Goal: Task Accomplishment & Management: Use online tool/utility

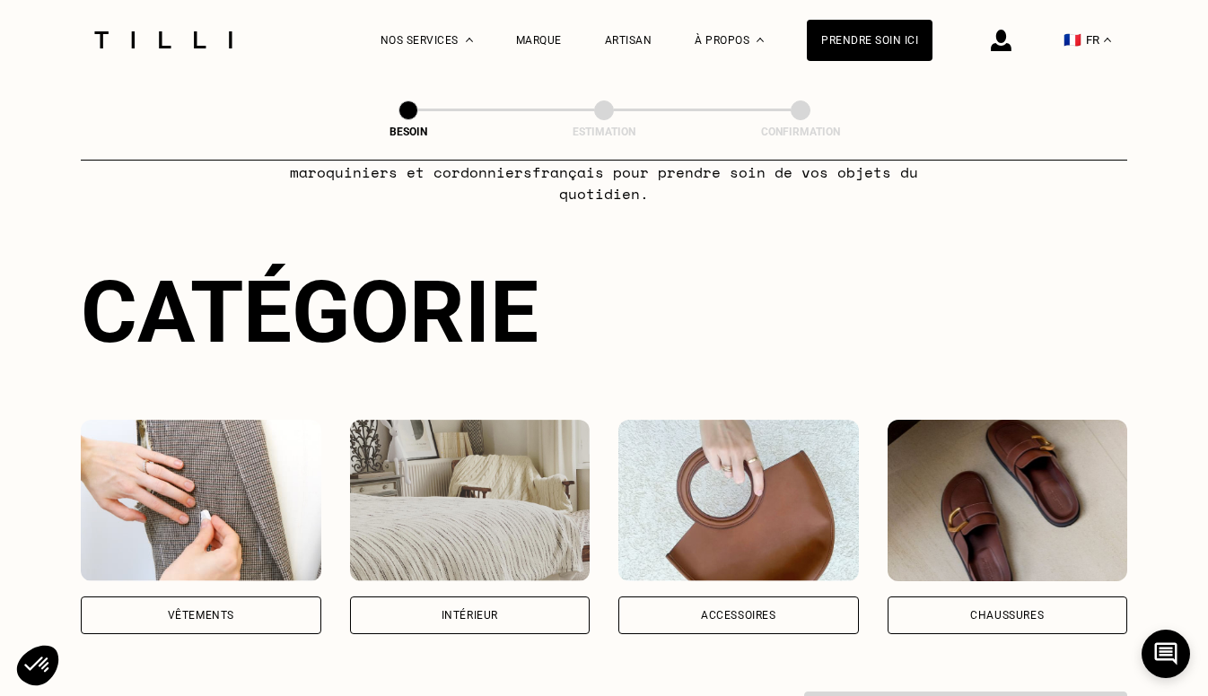
scroll to position [119, 0]
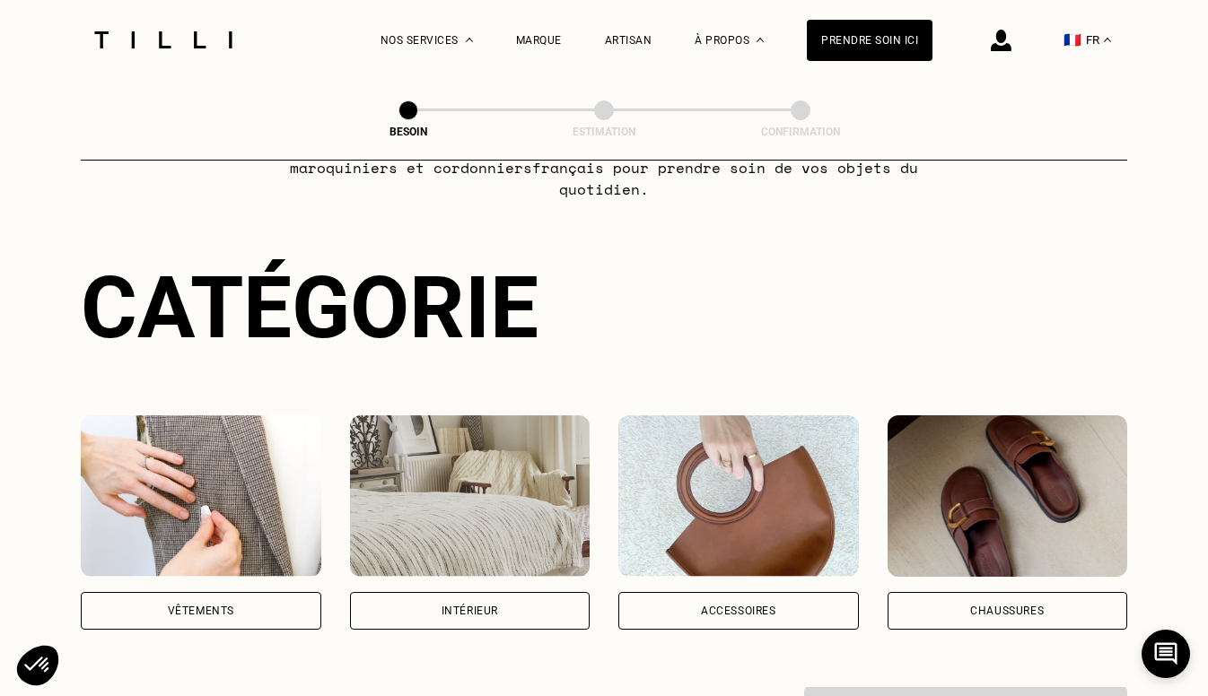
click at [179, 592] on div "Vêtements" at bounding box center [201, 611] width 240 height 38
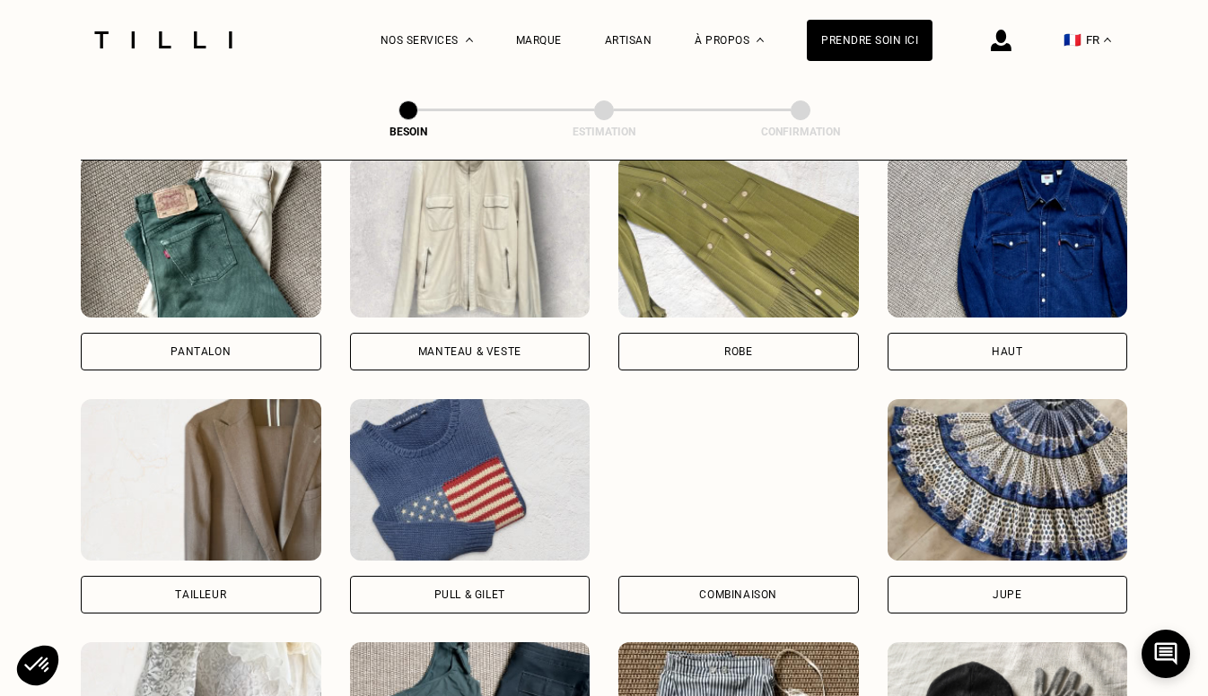
scroll to position [862, 0]
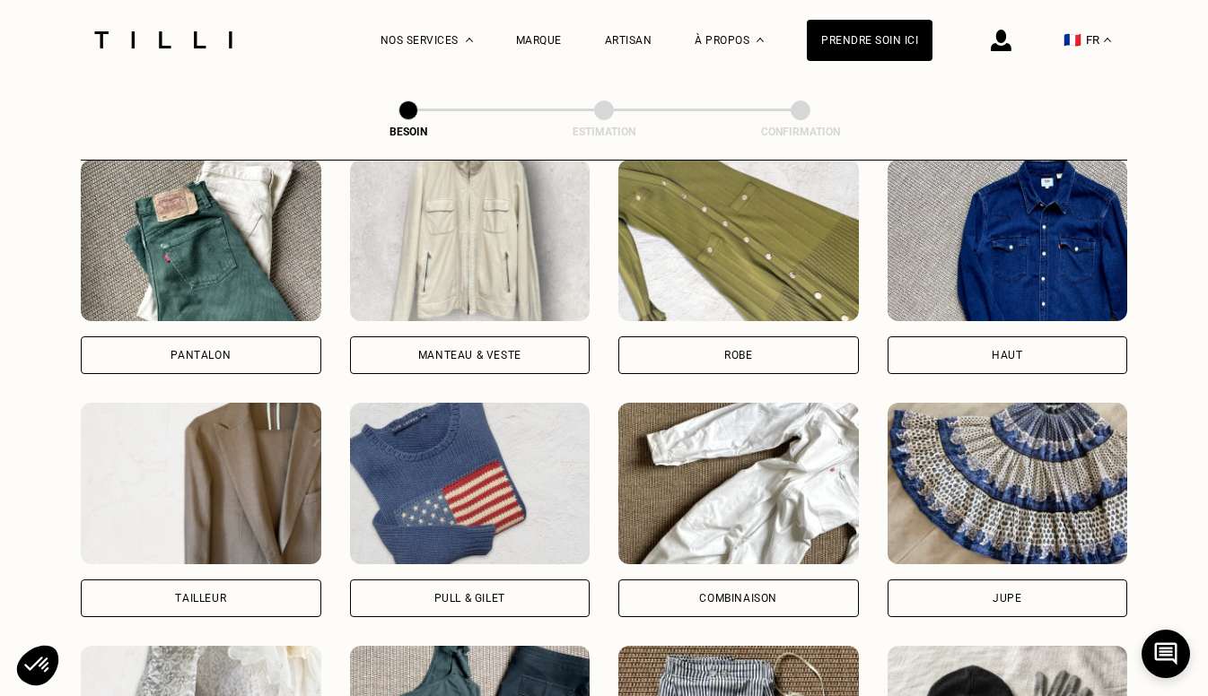
click at [737, 336] on div "Robe" at bounding box center [738, 355] width 240 height 38
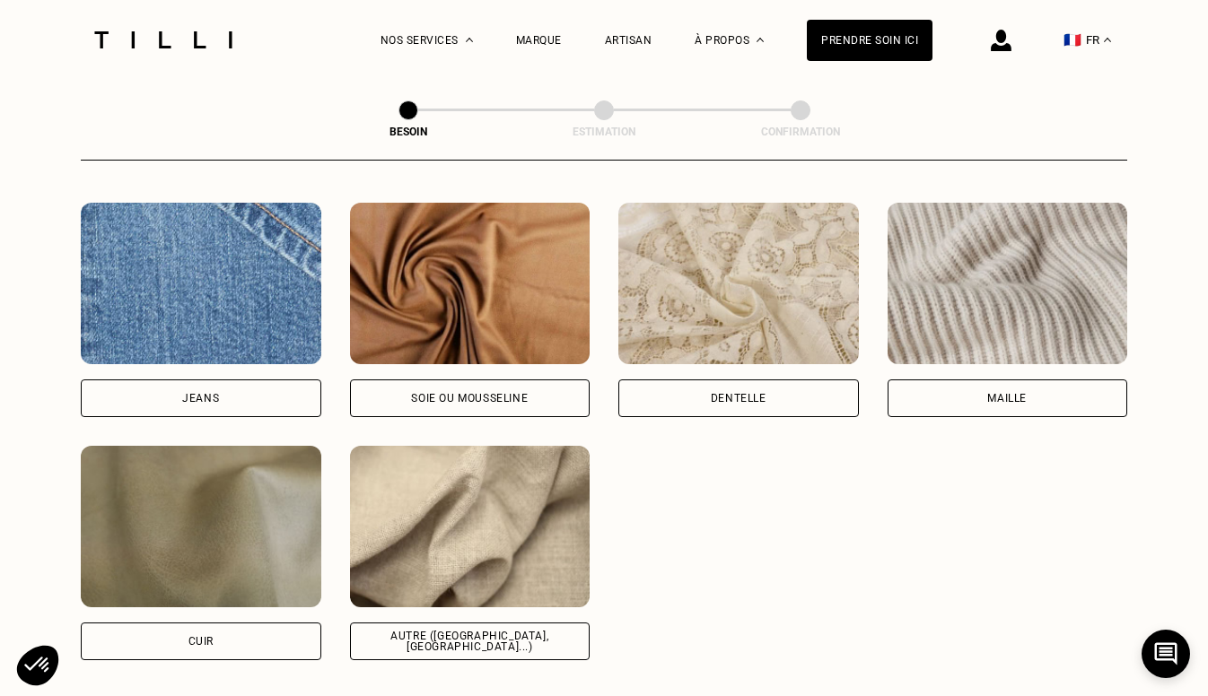
scroll to position [1912, 0]
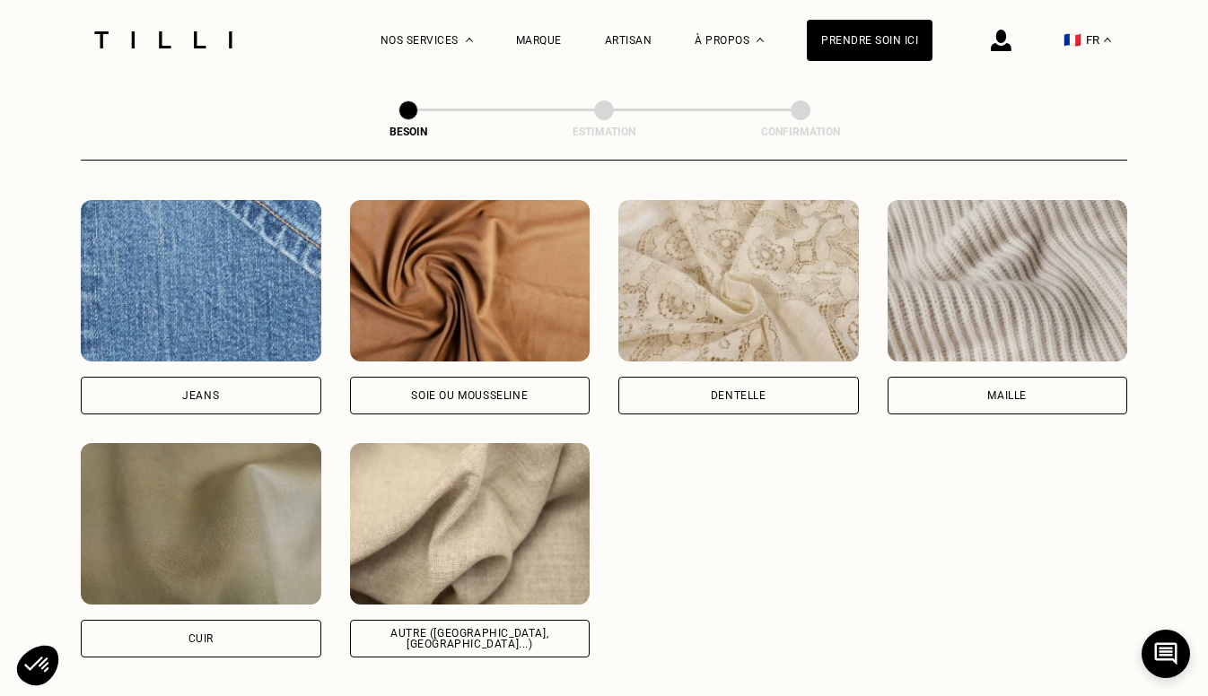
click at [409, 628] on div "Autre ([GEOGRAPHIC_DATA], [GEOGRAPHIC_DATA]...)" at bounding box center [470, 639] width 210 height 22
select select "FR"
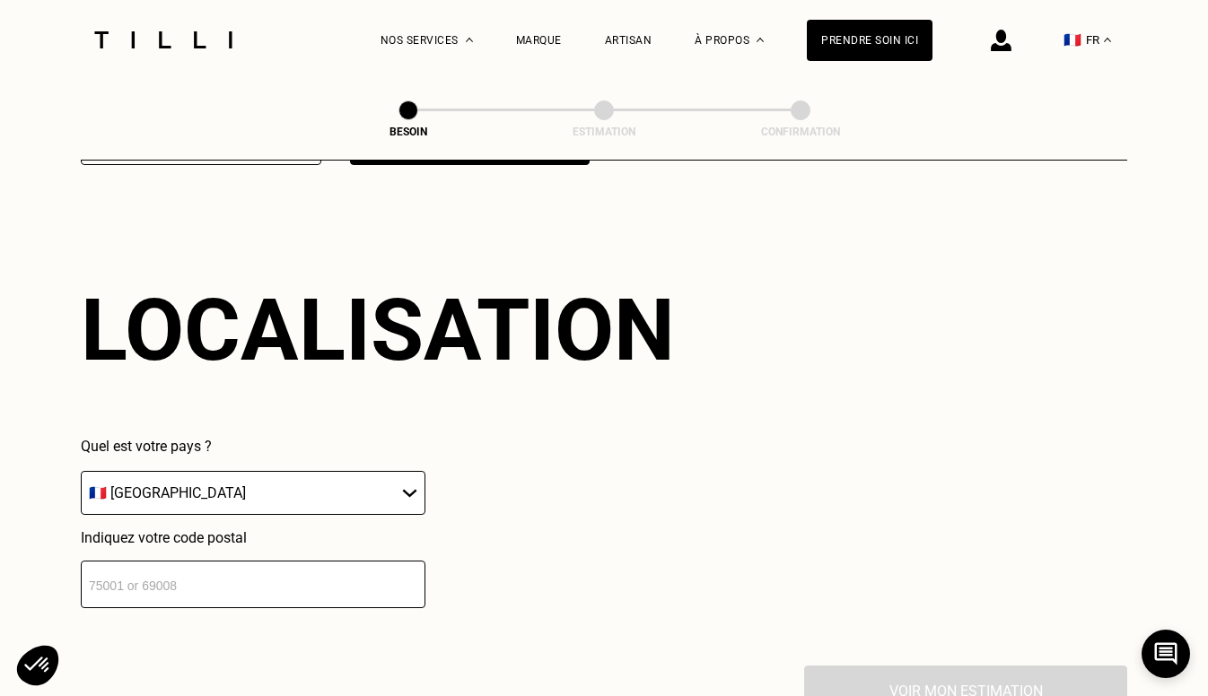
scroll to position [2406, 0]
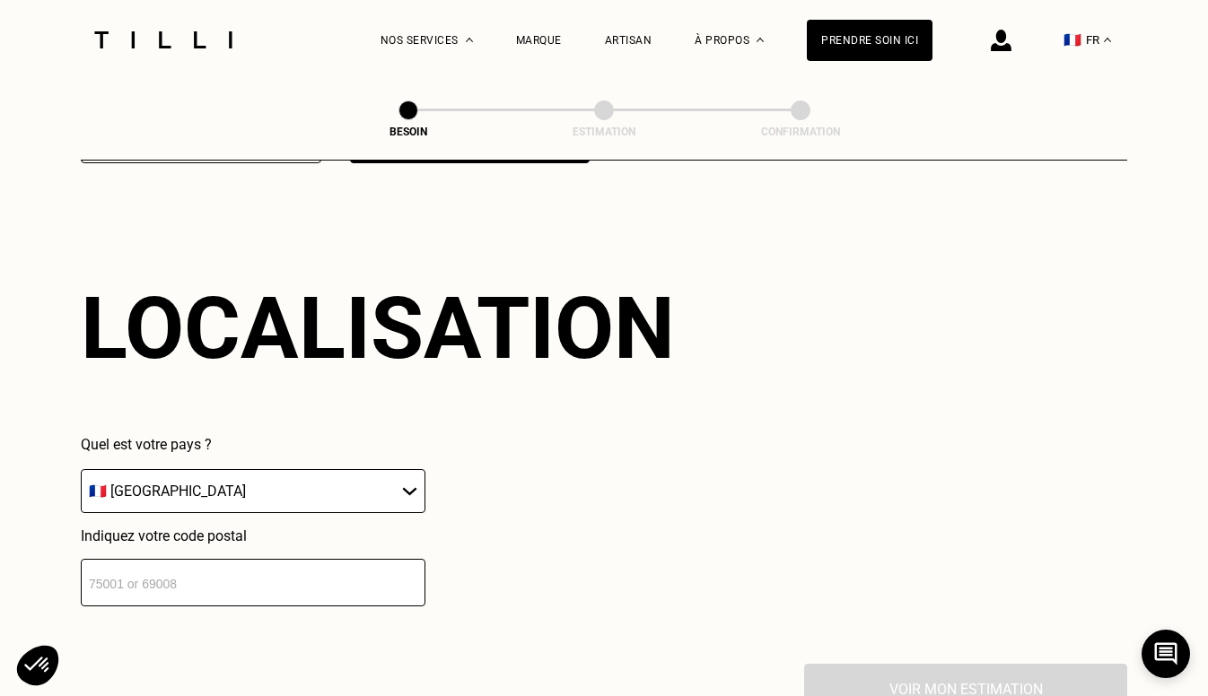
click at [145, 579] on input "number" at bounding box center [253, 583] width 344 height 48
type input "75018"
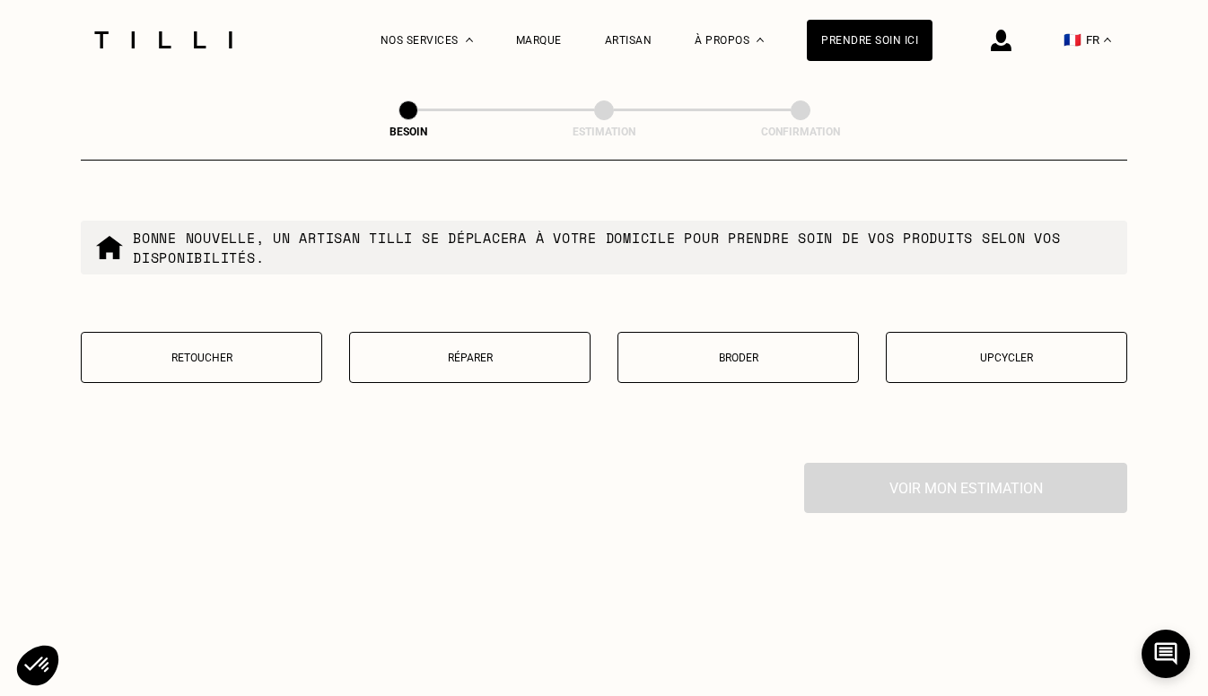
scroll to position [3065, 0]
click at [204, 354] on button "Retoucher" at bounding box center [201, 356] width 241 height 51
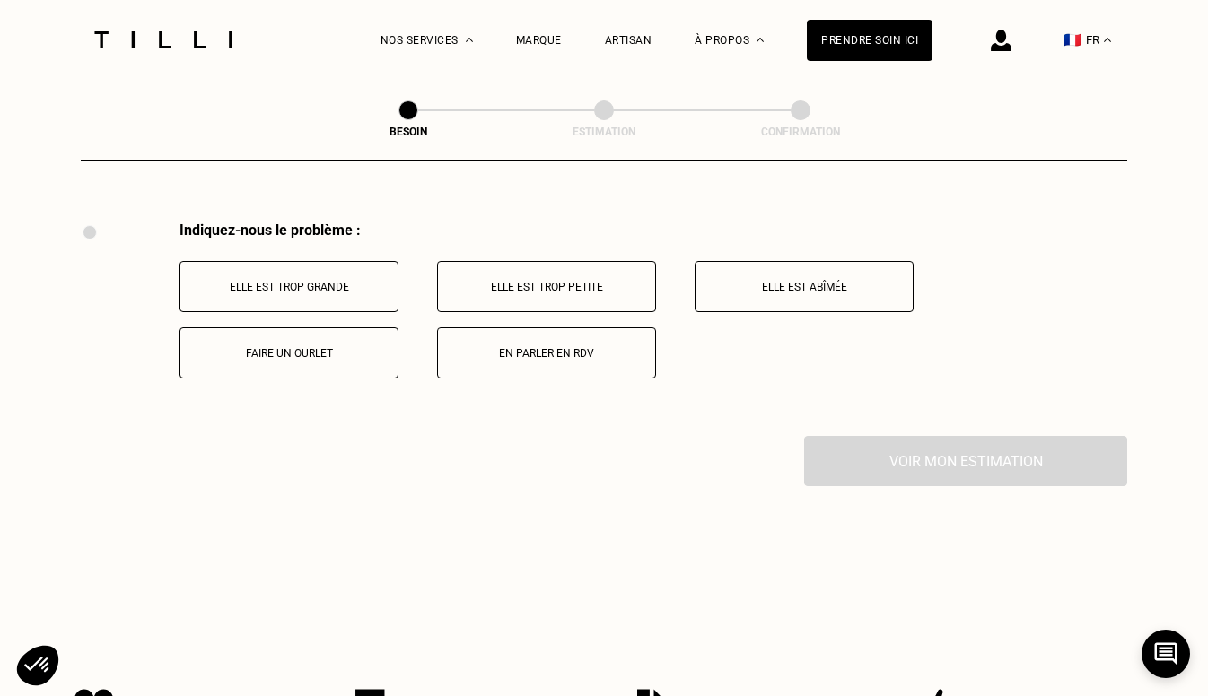
scroll to position [3309, 0]
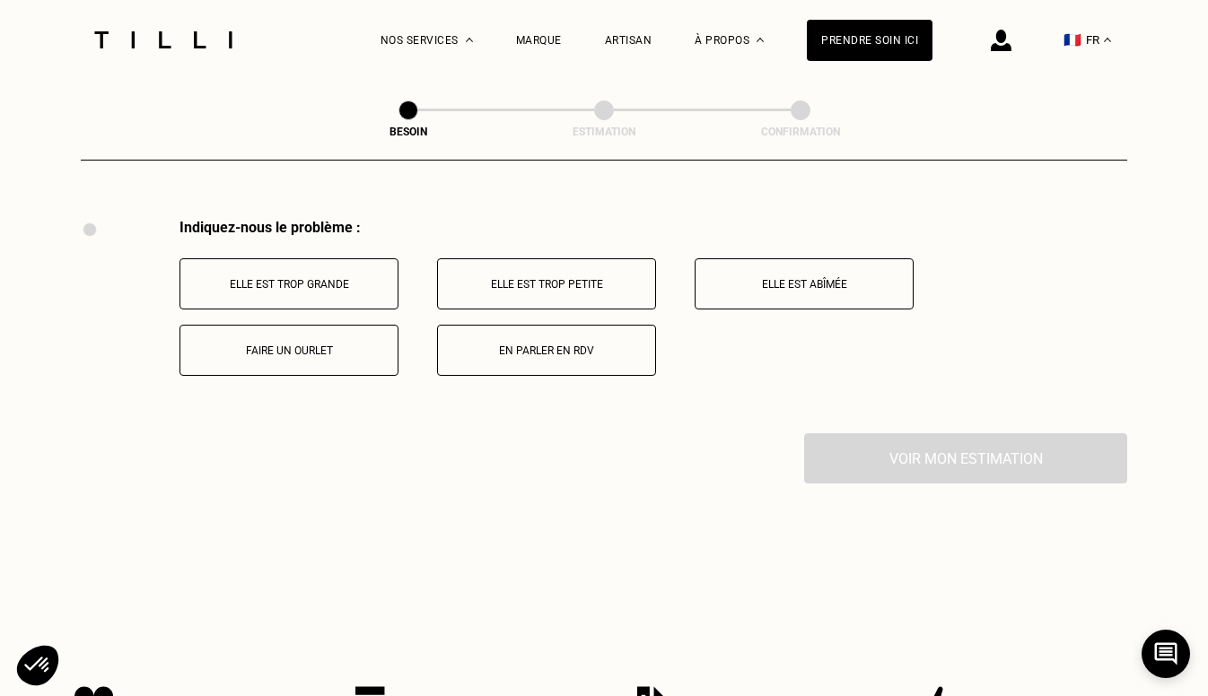
click at [204, 283] on button "Elle est trop grande" at bounding box center [288, 283] width 219 height 51
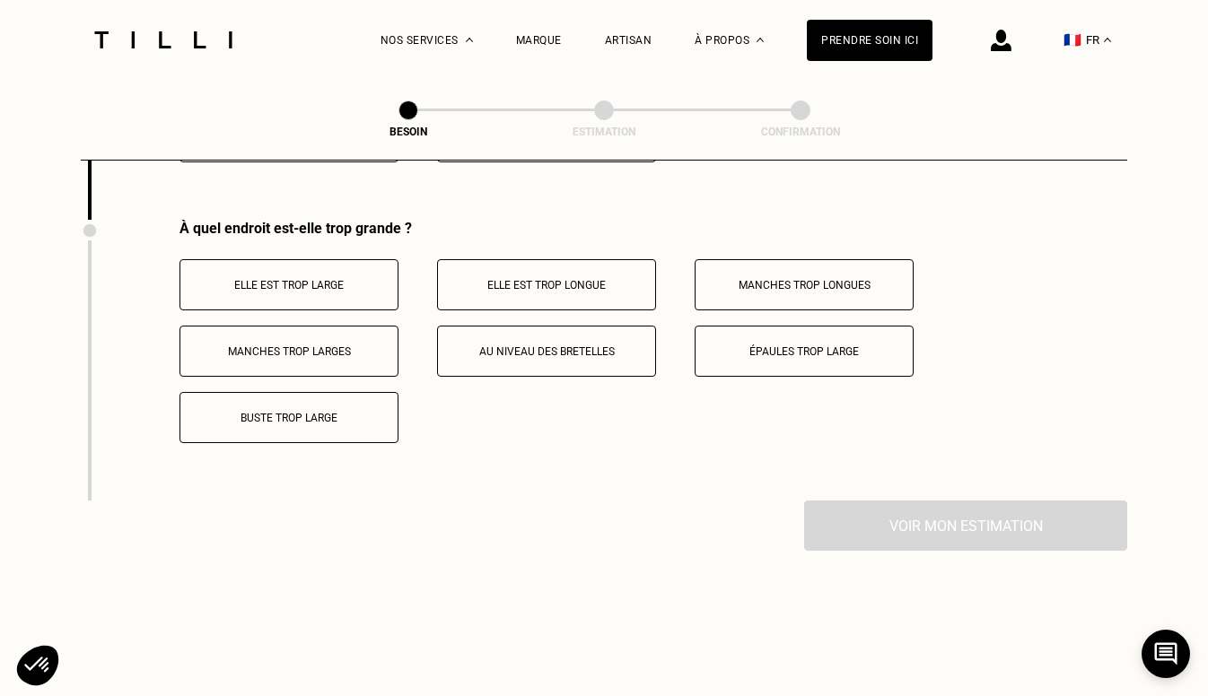
scroll to position [3523, 0]
click at [204, 283] on button "Elle est trop large" at bounding box center [288, 283] width 219 height 51
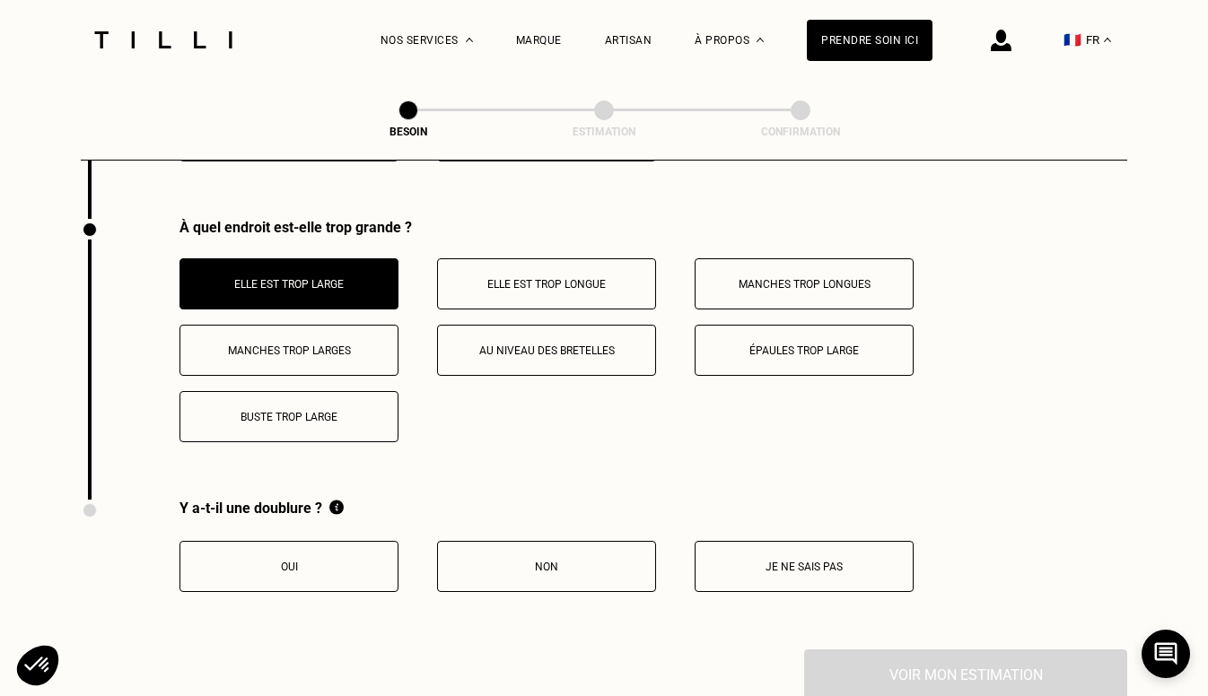
click at [458, 278] on p "Elle est trop longue" at bounding box center [546, 284] width 199 height 13
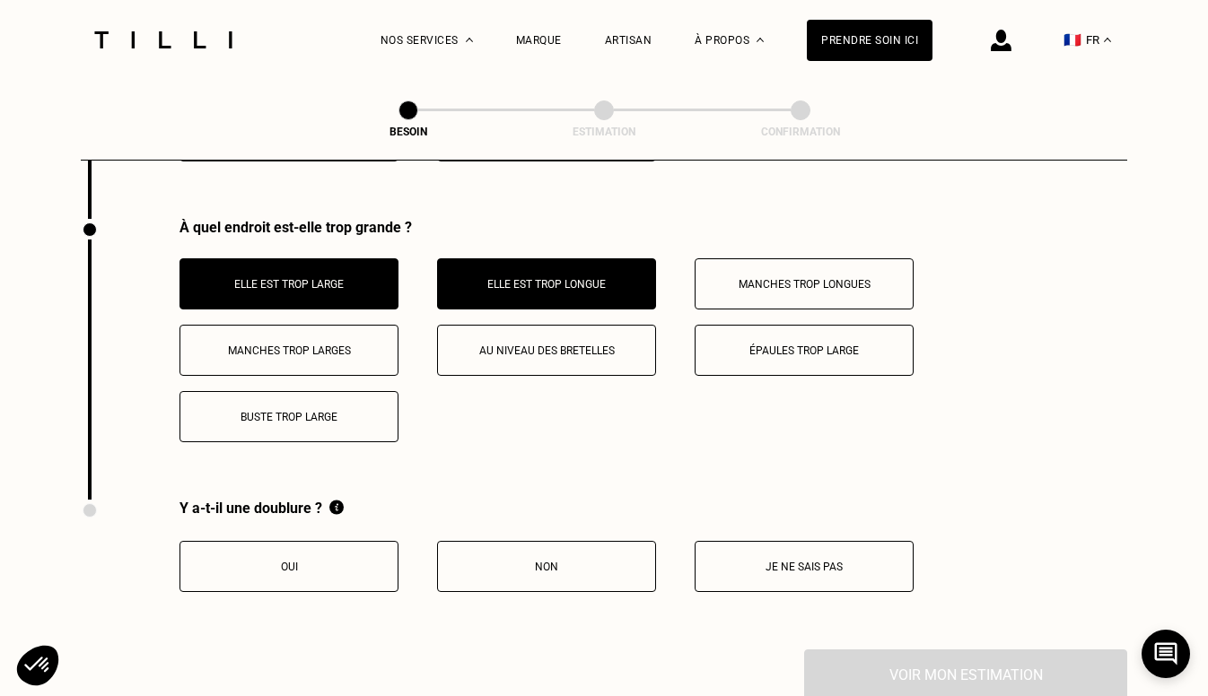
click at [307, 571] on button "Oui" at bounding box center [288, 566] width 219 height 51
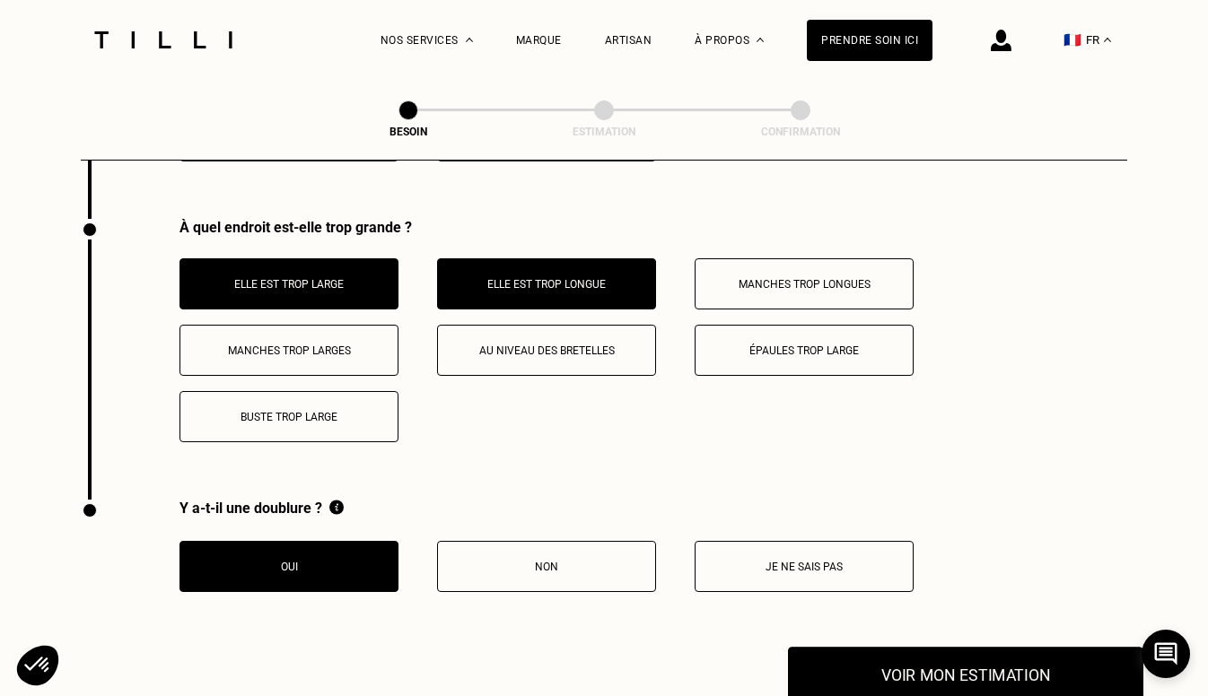
click at [867, 654] on button "Voir mon estimation" at bounding box center [965, 675] width 355 height 56
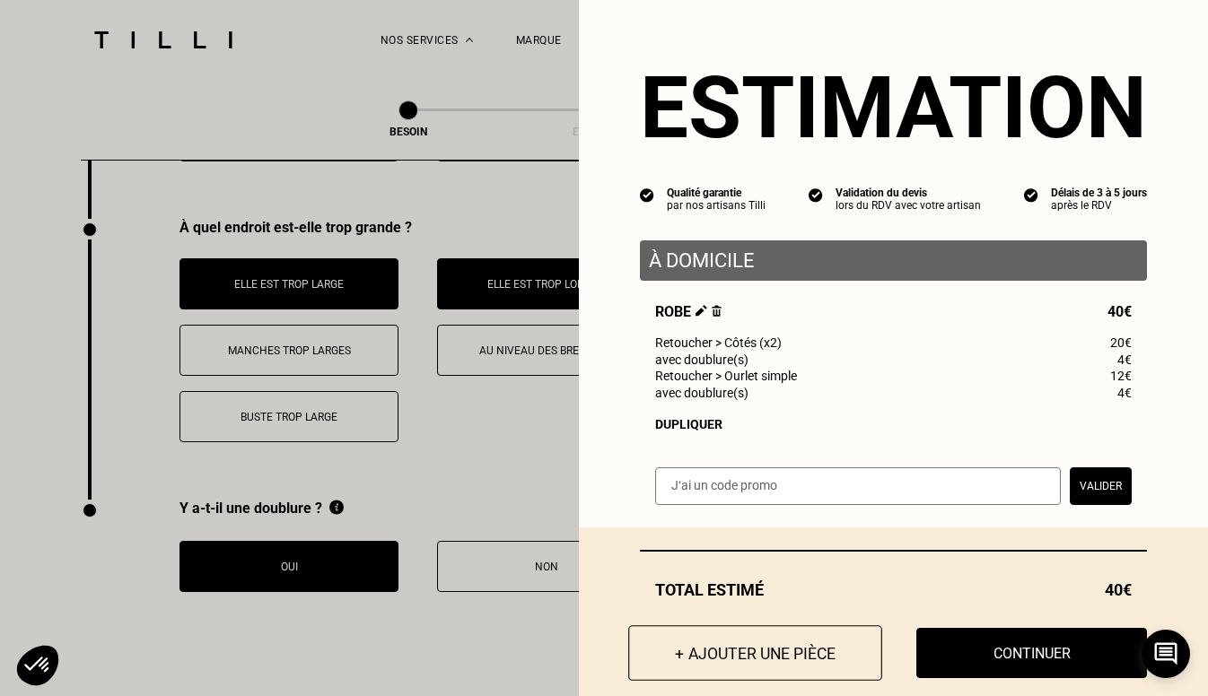
click at [867, 654] on button "+ Ajouter une pièce" at bounding box center [755, 653] width 254 height 56
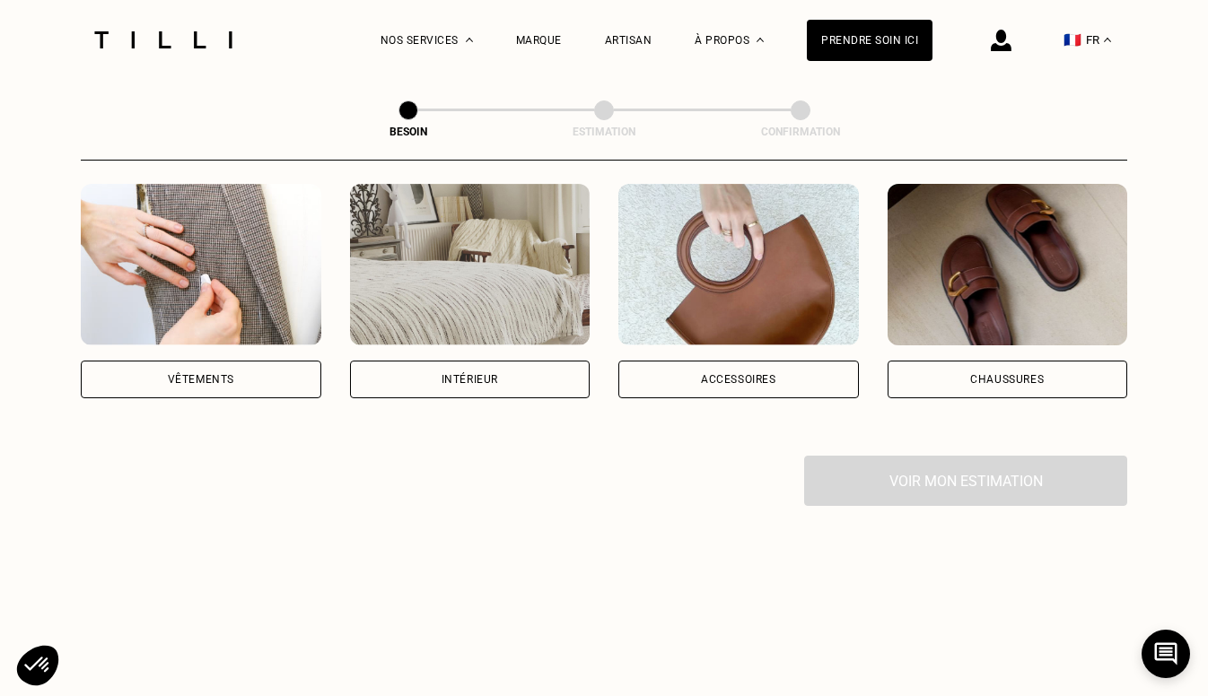
scroll to position [350, 0]
click at [266, 362] on div "Vêtements" at bounding box center [201, 381] width 240 height 38
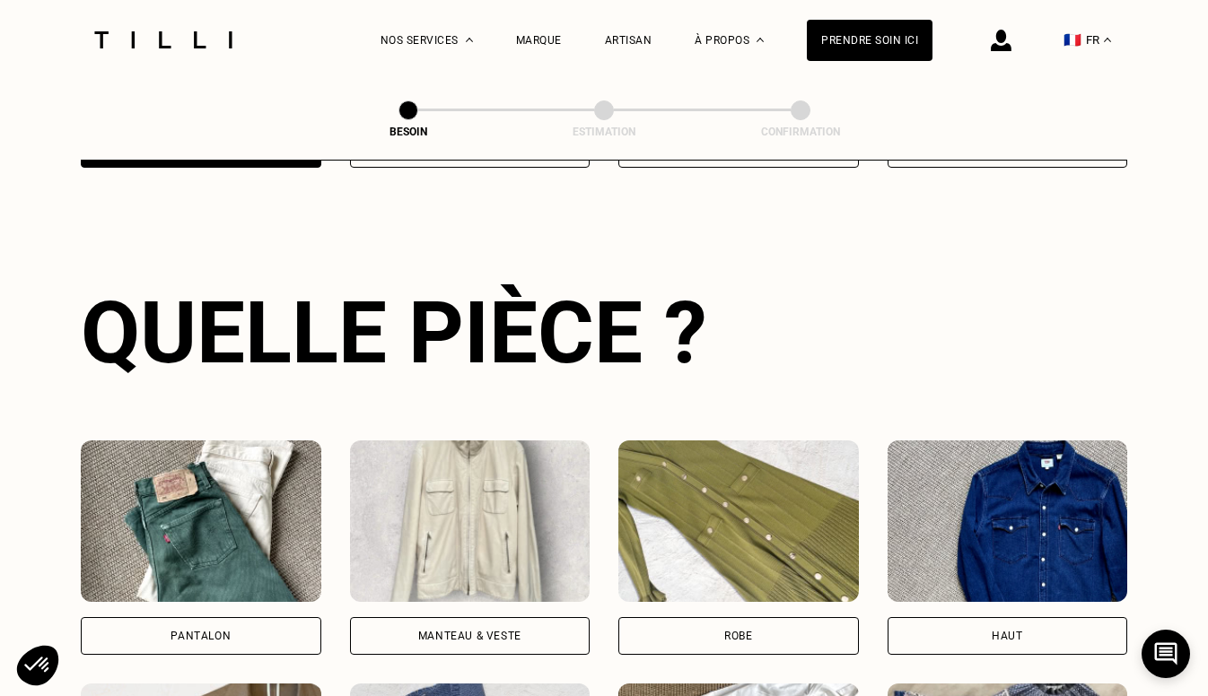
scroll to position [584, 0]
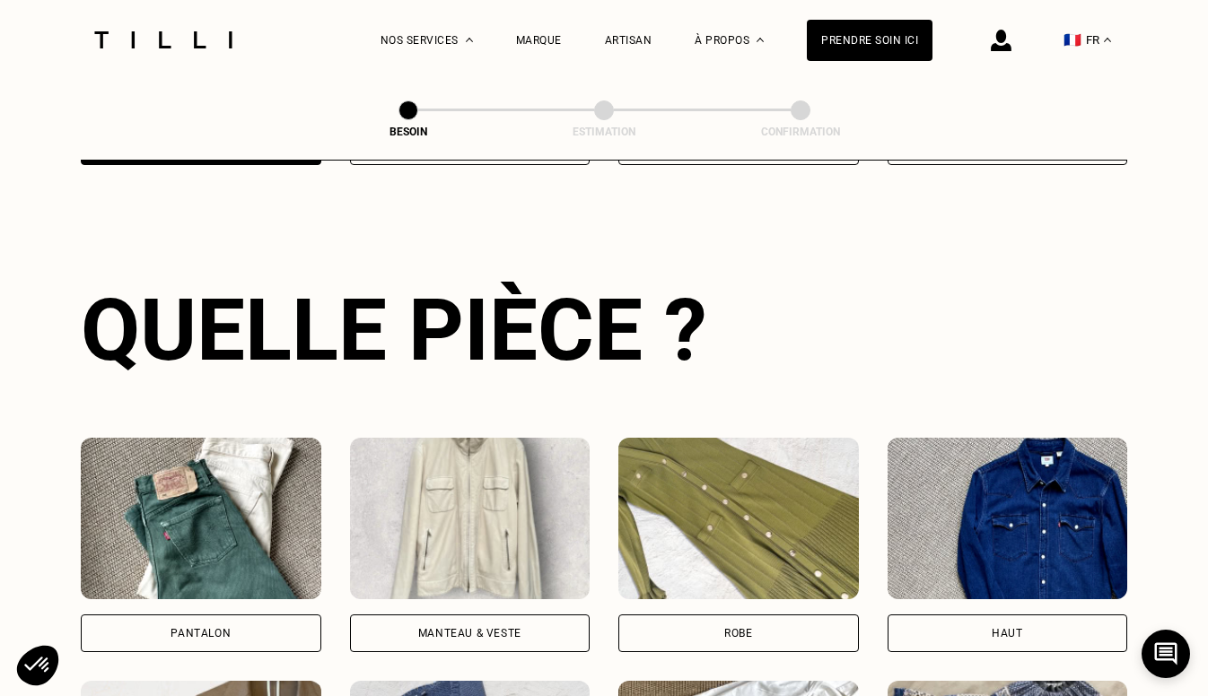
click at [771, 617] on div "Robe" at bounding box center [738, 634] width 240 height 38
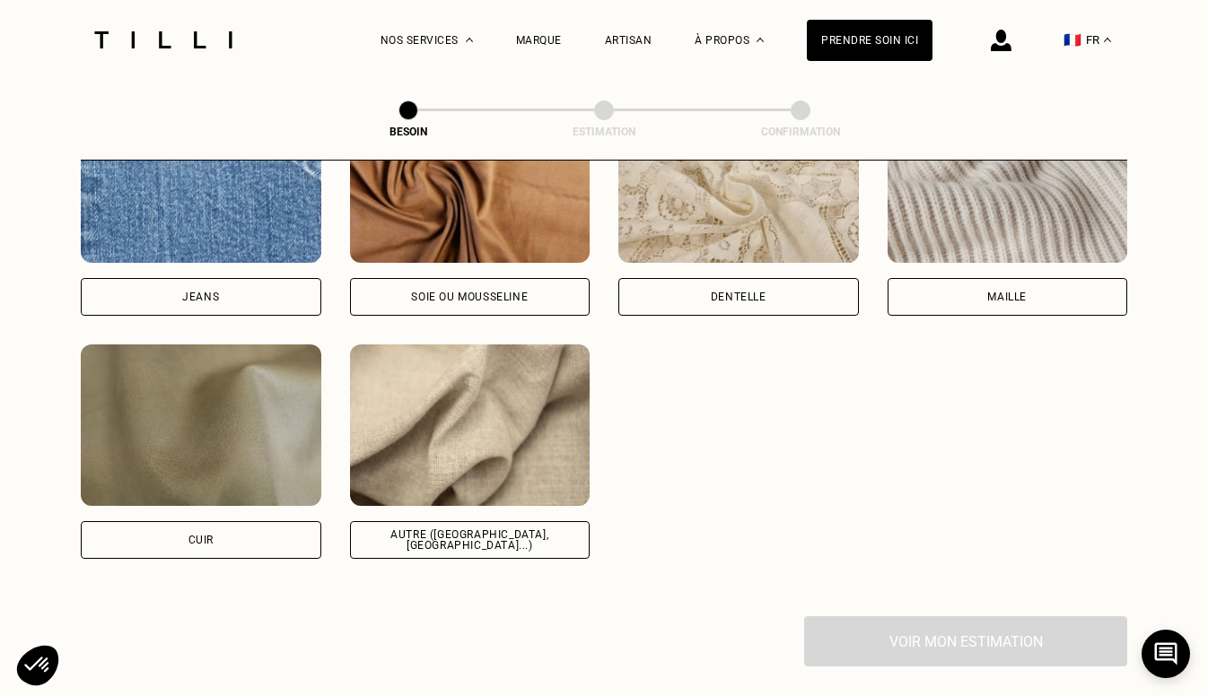
scroll to position [2014, 0]
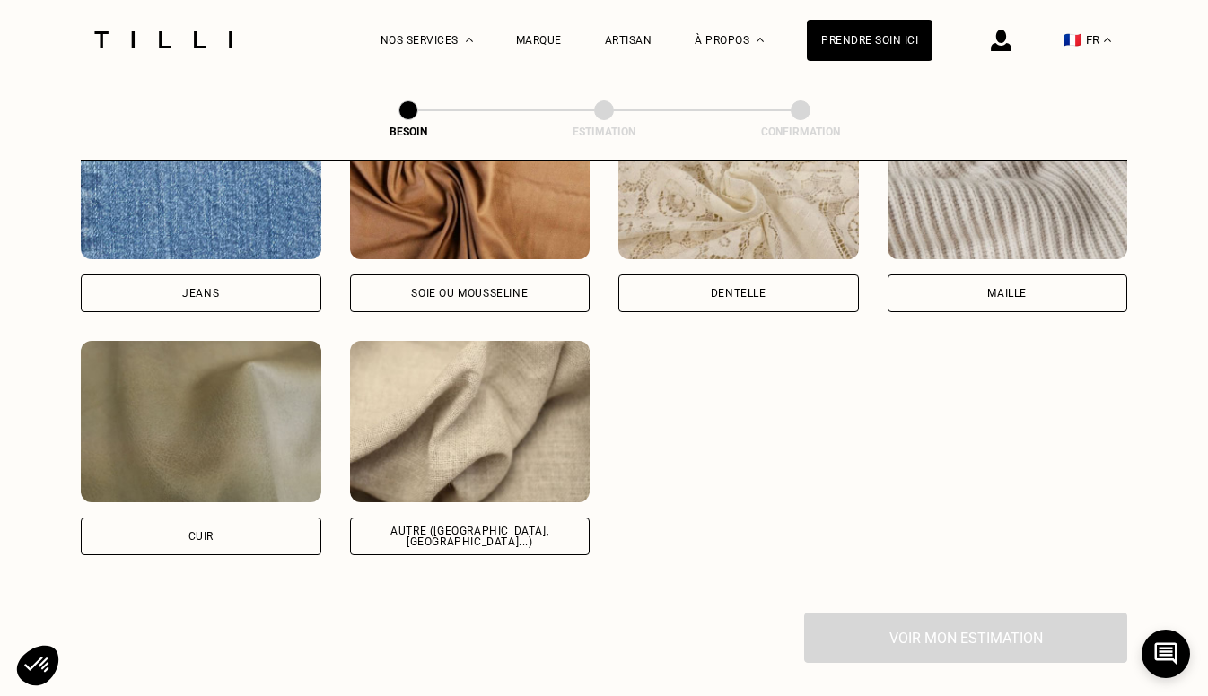
click at [449, 526] on div "Autre ([GEOGRAPHIC_DATA], [GEOGRAPHIC_DATA]...)" at bounding box center [470, 537] width 210 height 22
select select "FR"
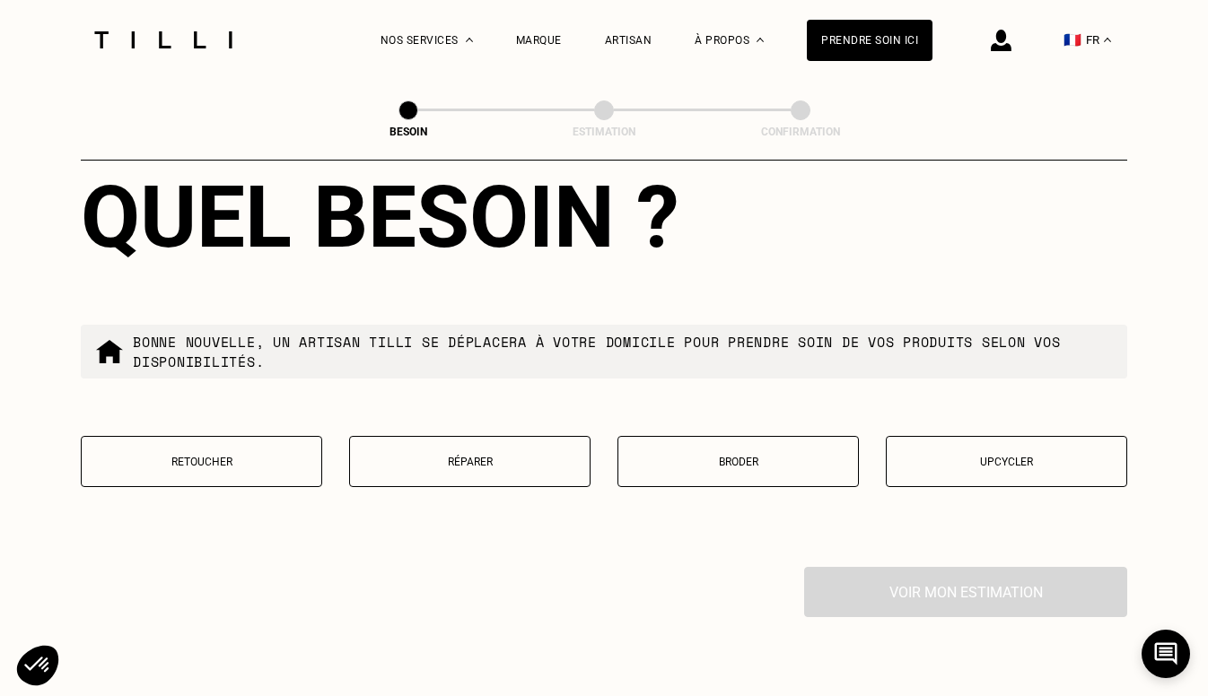
scroll to position [2962, 0]
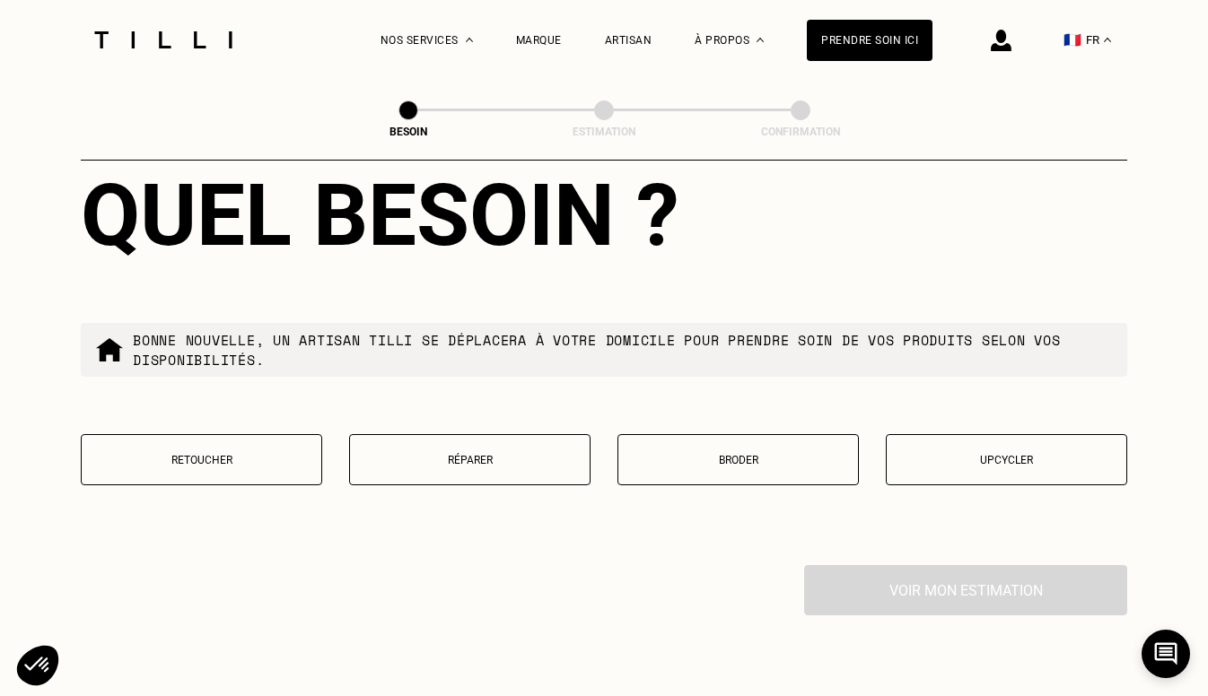
click at [224, 454] on p "Retoucher" at bounding box center [202, 460] width 222 height 13
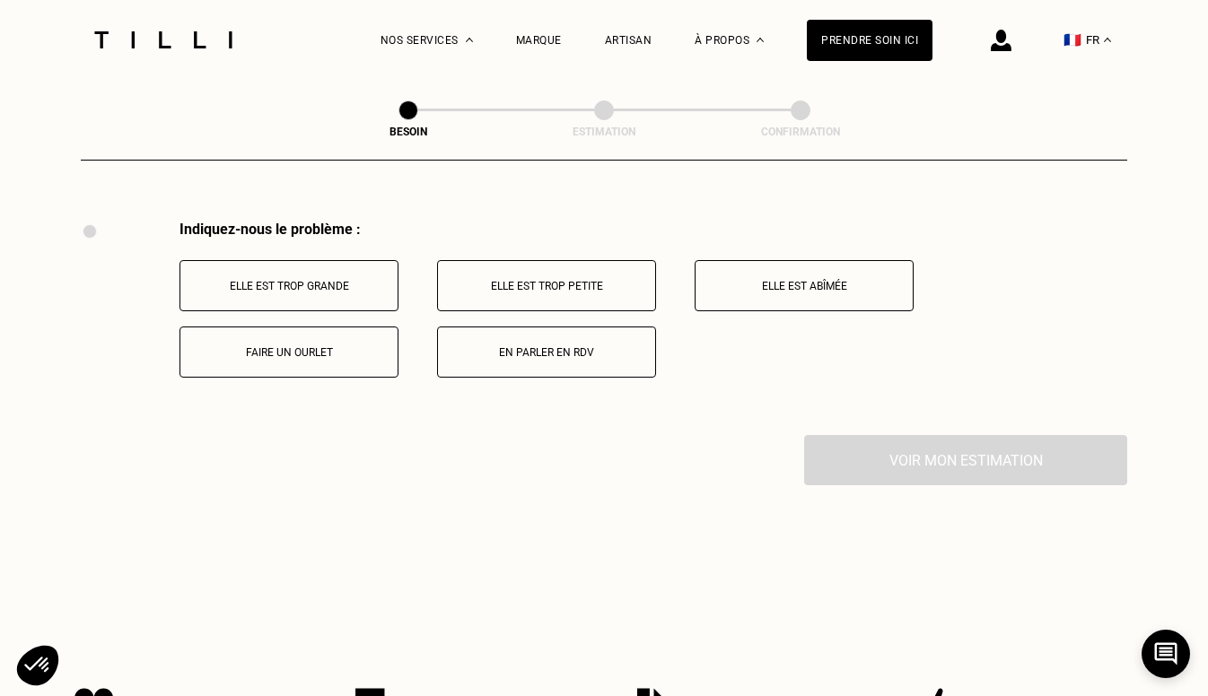
scroll to position [3309, 0]
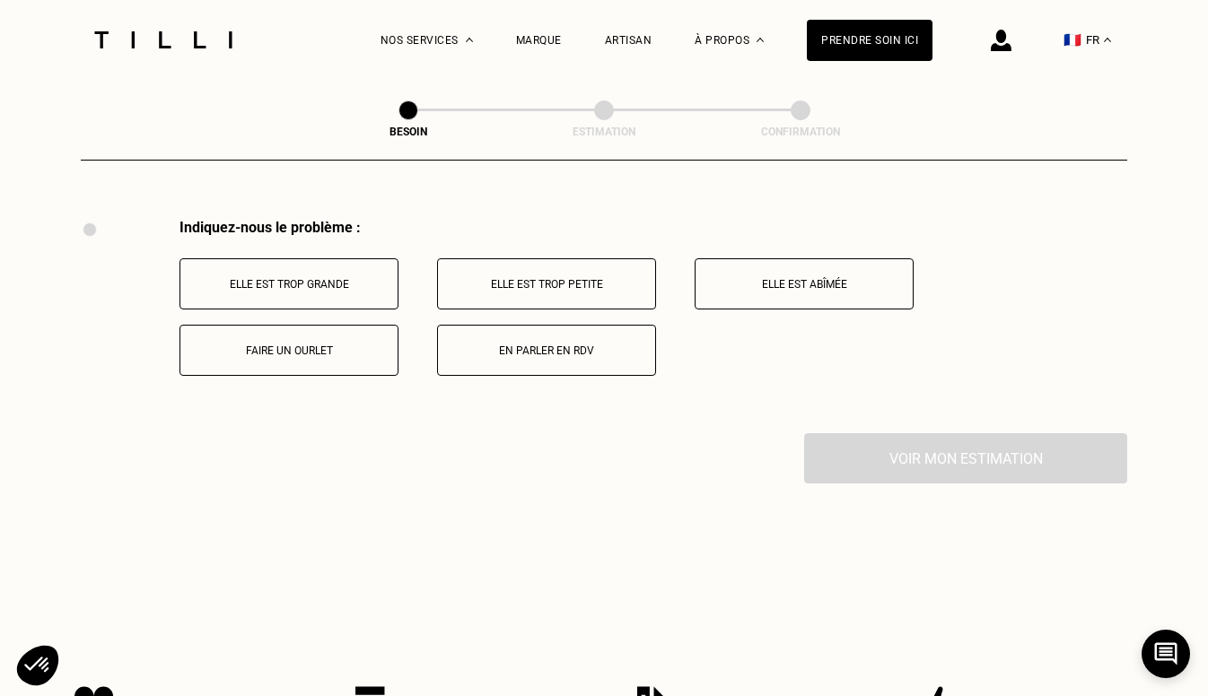
click at [244, 274] on button "Elle est trop grande" at bounding box center [288, 283] width 219 height 51
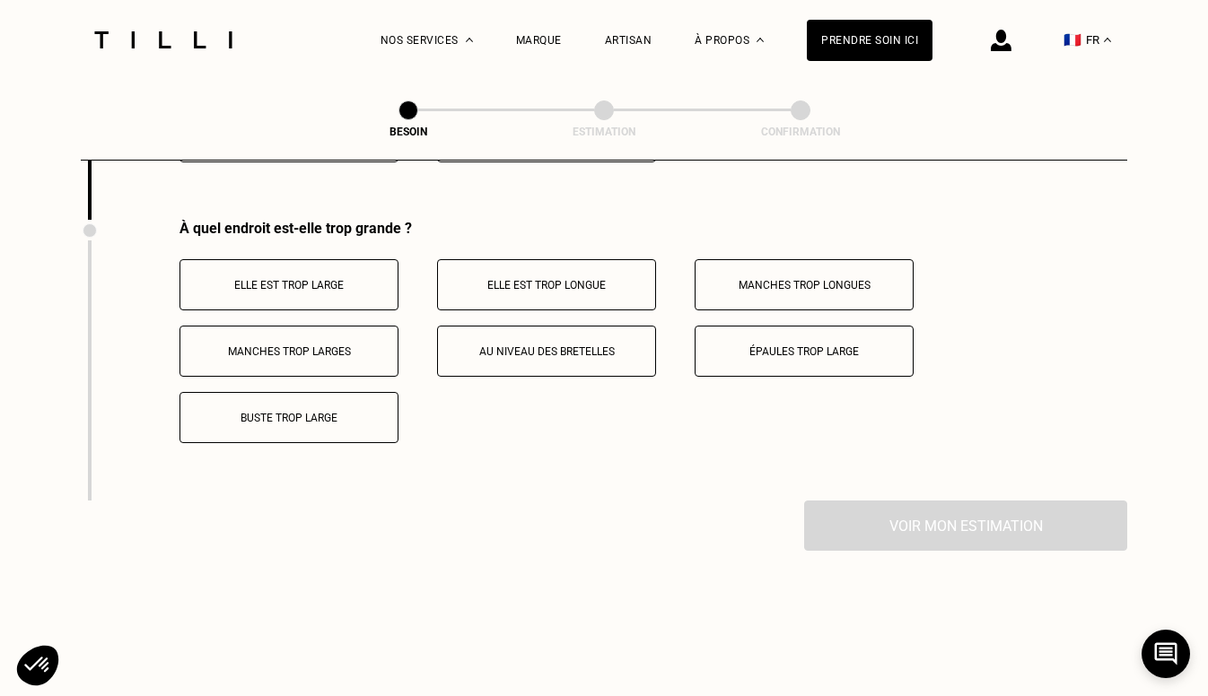
scroll to position [3523, 0]
click at [244, 274] on button "Elle est trop large" at bounding box center [288, 283] width 219 height 51
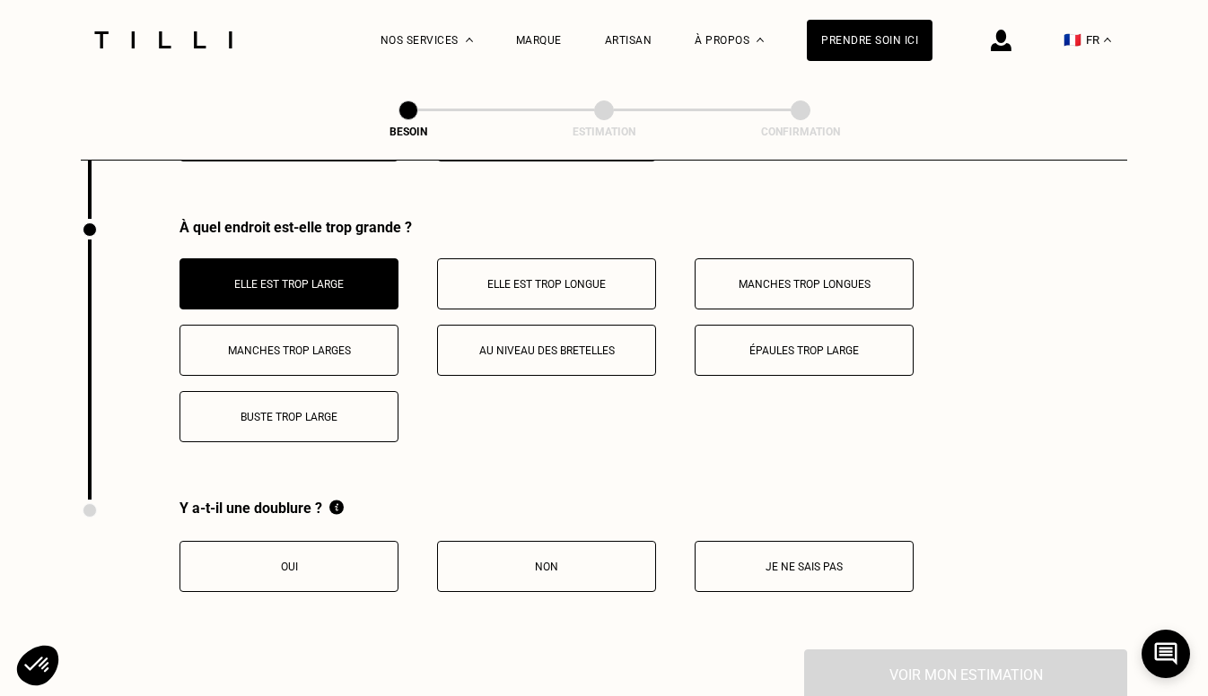
click at [492, 258] on button "Elle est trop longue" at bounding box center [546, 283] width 219 height 51
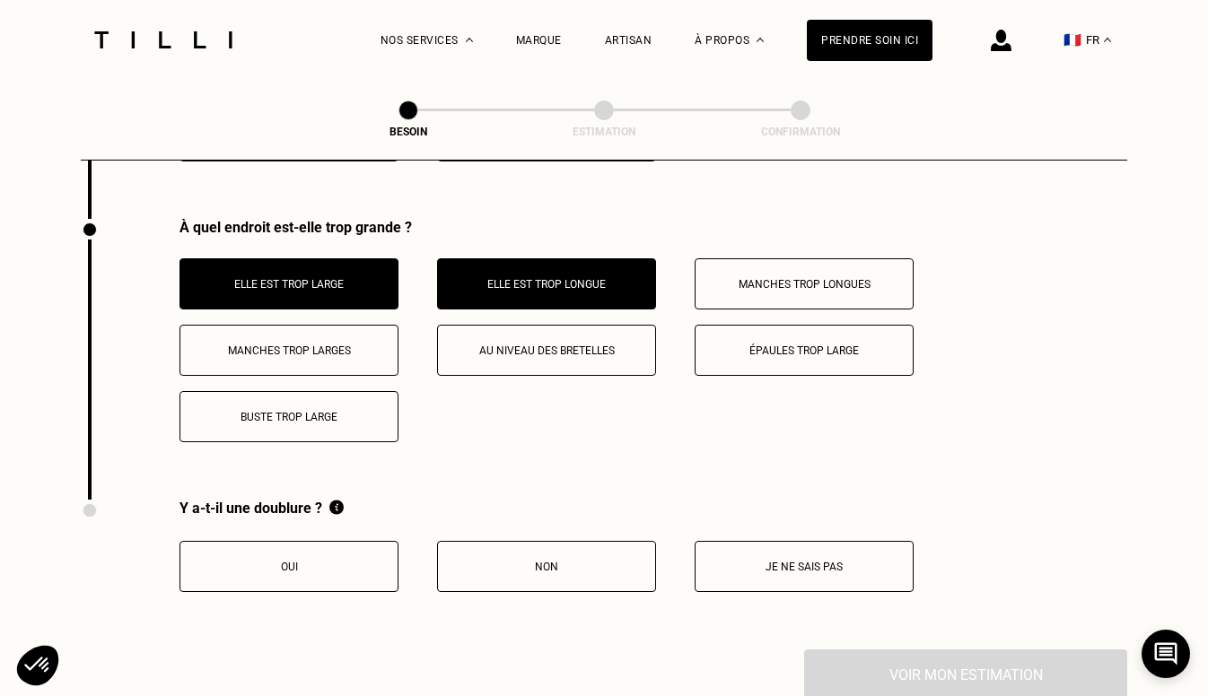
click at [492, 344] on p "Au niveau des bretelles" at bounding box center [546, 350] width 199 height 13
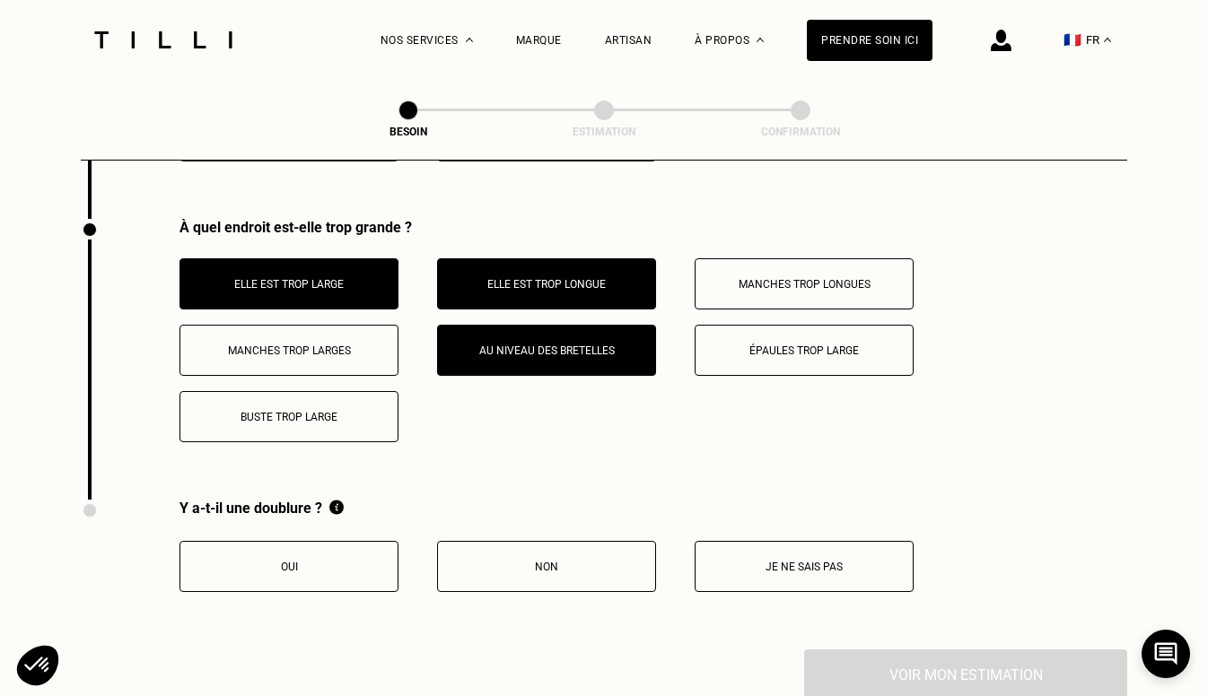
click at [492, 344] on p "Au niveau des bretelles" at bounding box center [546, 350] width 199 height 13
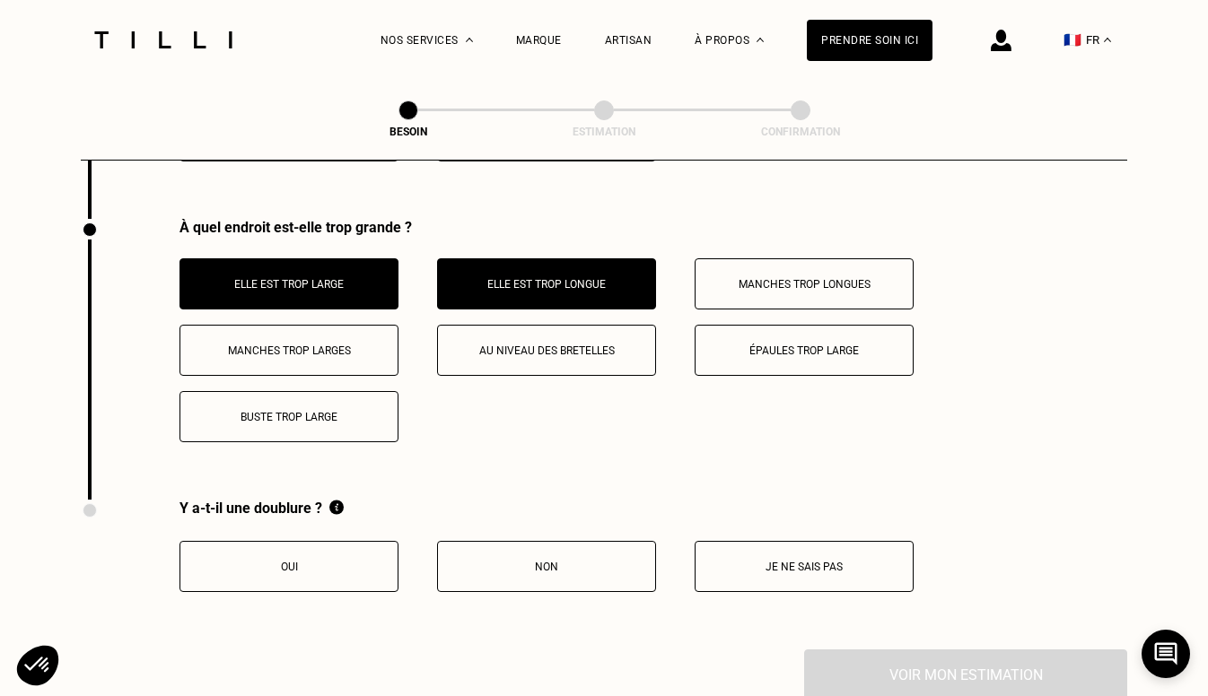
click at [337, 541] on button "Oui" at bounding box center [288, 566] width 219 height 51
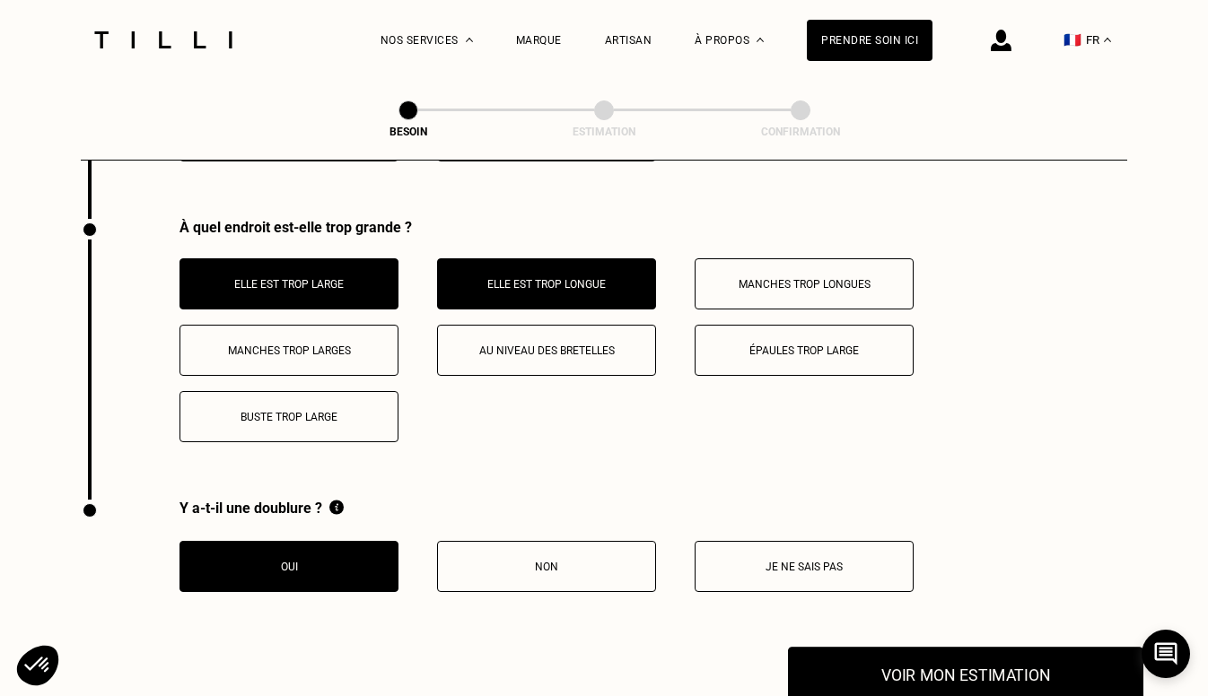
click at [879, 647] on button "Voir mon estimation" at bounding box center [965, 675] width 355 height 56
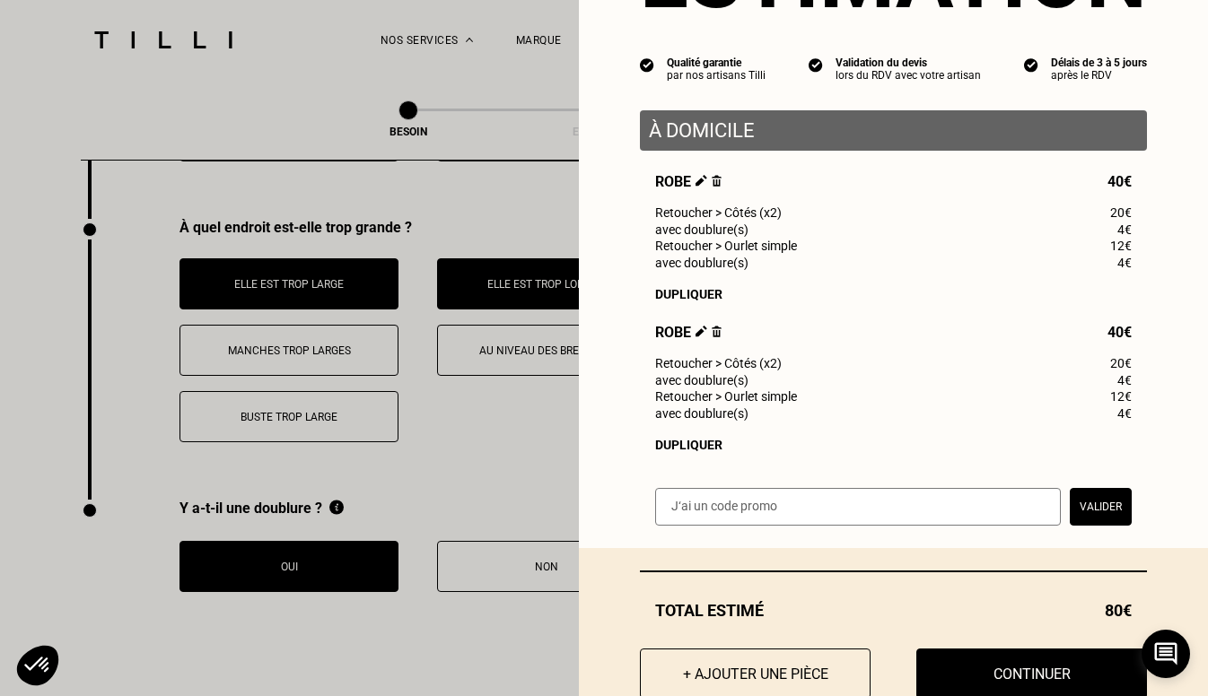
scroll to position [182, 0]
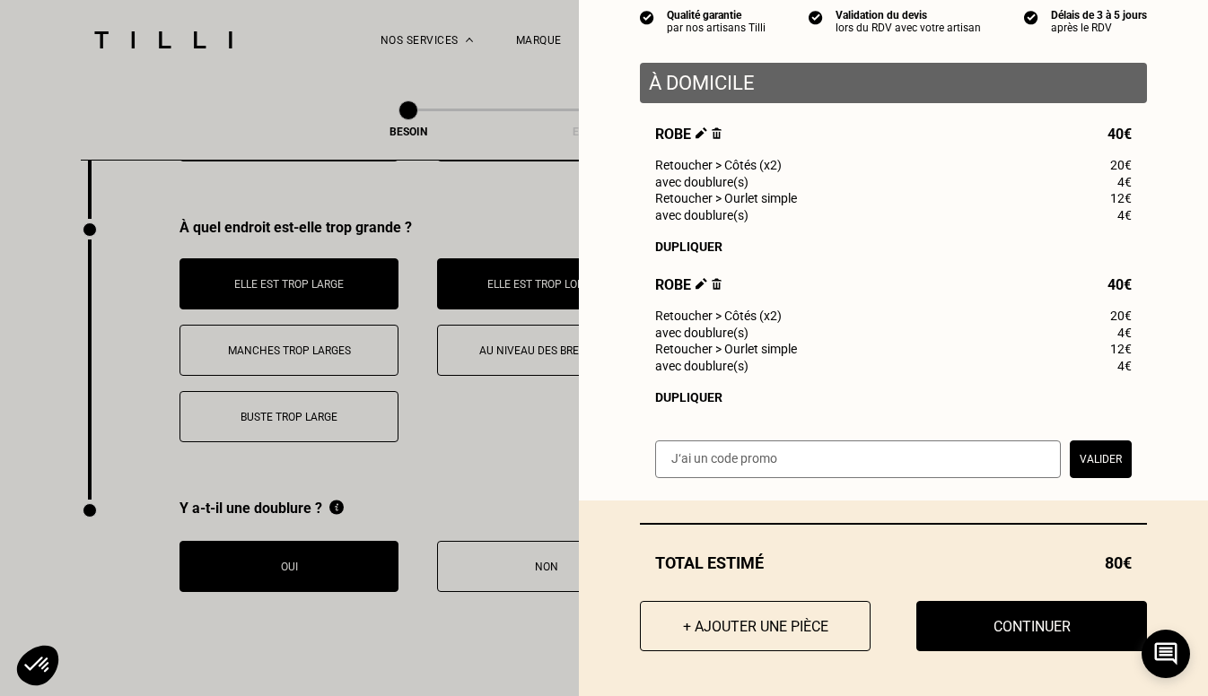
click at [717, 281] on img at bounding box center [716, 284] width 10 height 12
click at [716, 279] on img at bounding box center [716, 284] width 10 height 12
click at [718, 285] on img at bounding box center [716, 284] width 10 height 12
click at [956, 631] on button "Continuer" at bounding box center [1031, 626] width 254 height 56
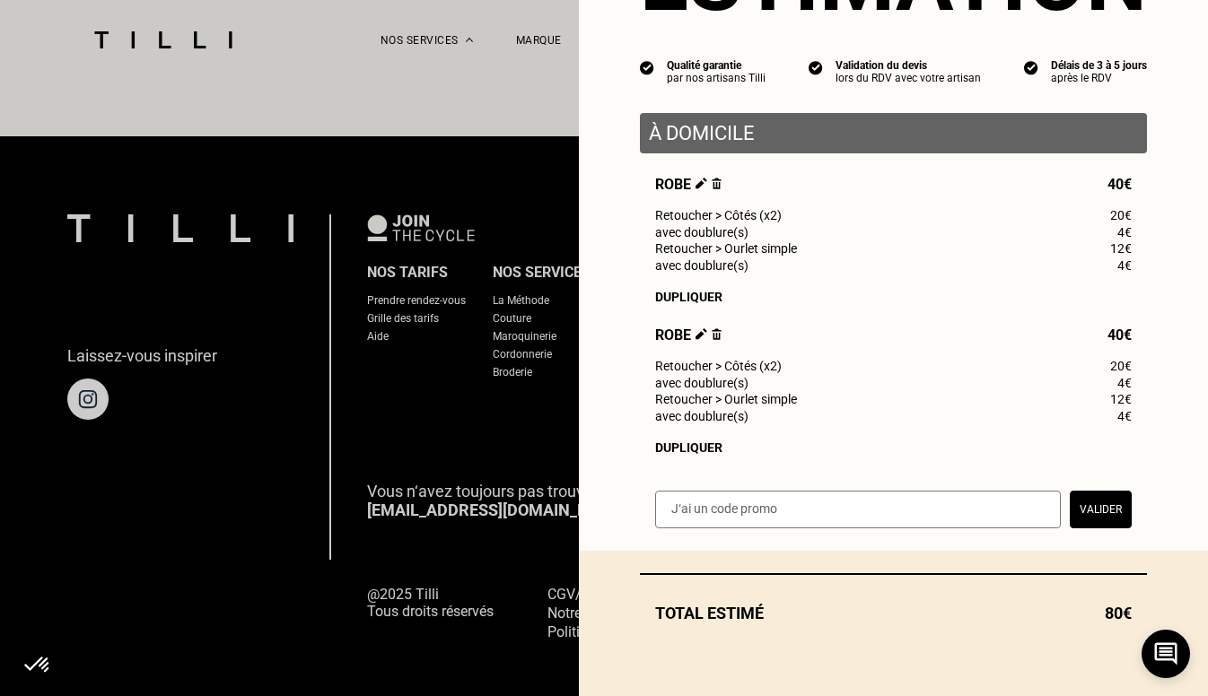
scroll to position [132, 0]
select select "FR"
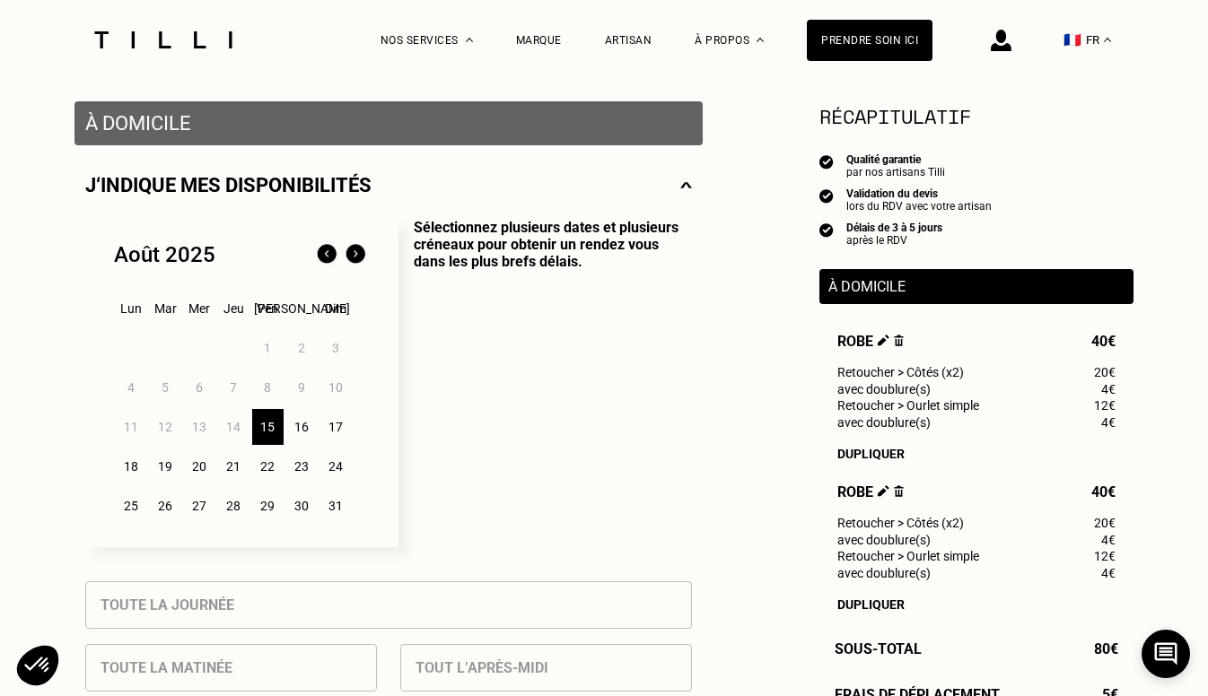
scroll to position [318, 0]
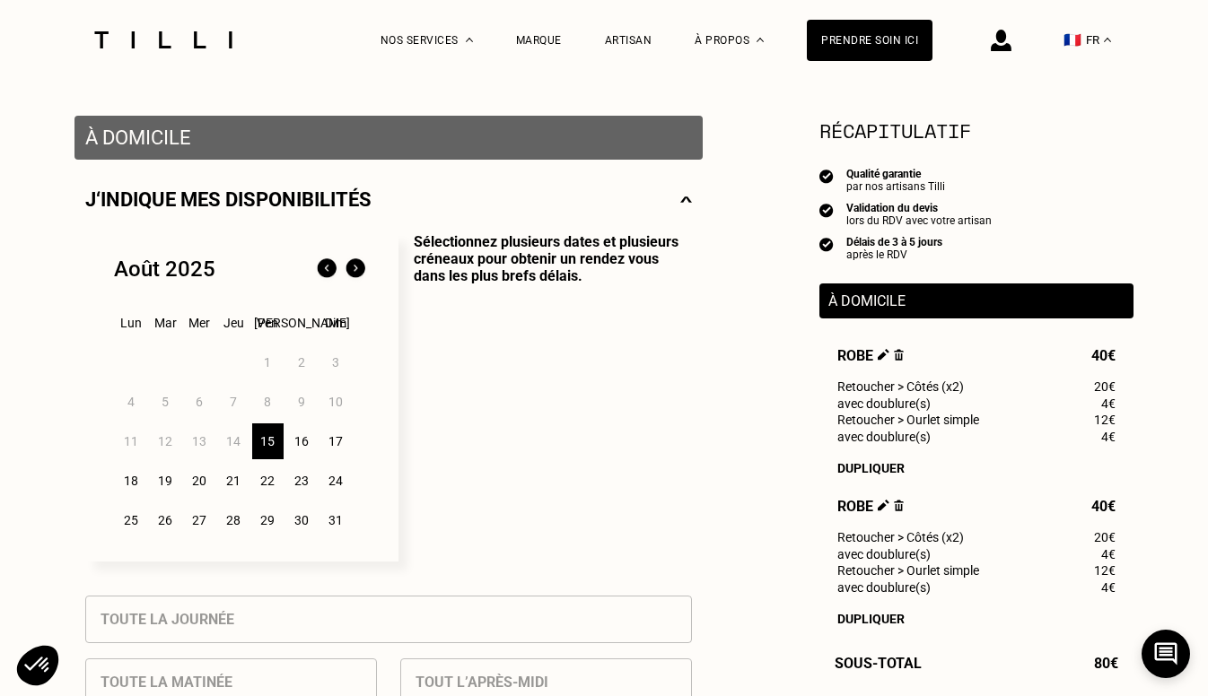
click at [900, 508] on img at bounding box center [899, 506] width 10 height 12
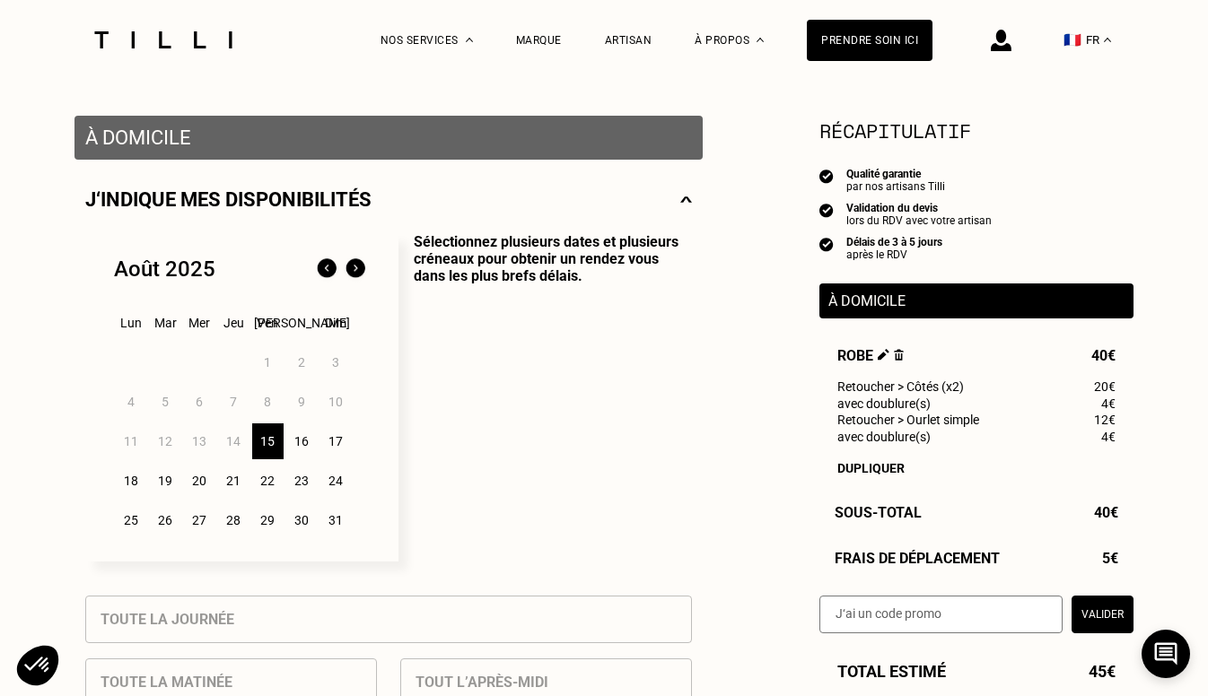
click at [900, 508] on div "Sous-Total 40€" at bounding box center [976, 512] width 314 height 17
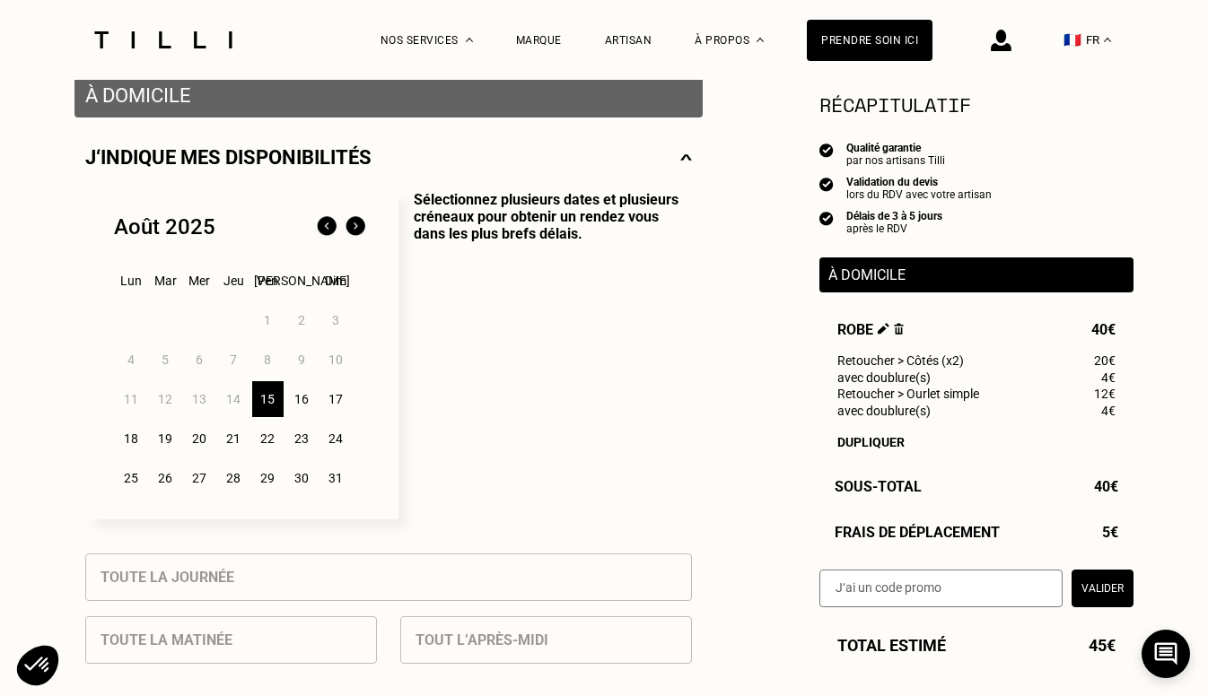
scroll to position [354, 0]
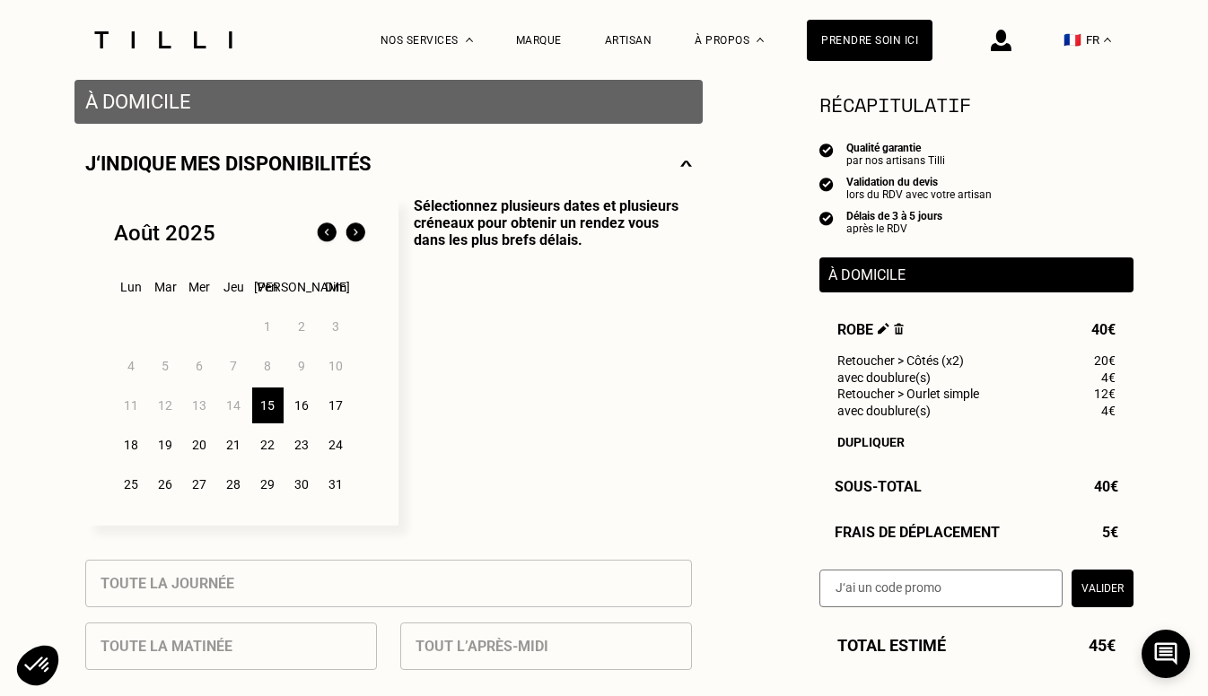
click at [166, 488] on div "26" at bounding box center [165, 484] width 31 height 36
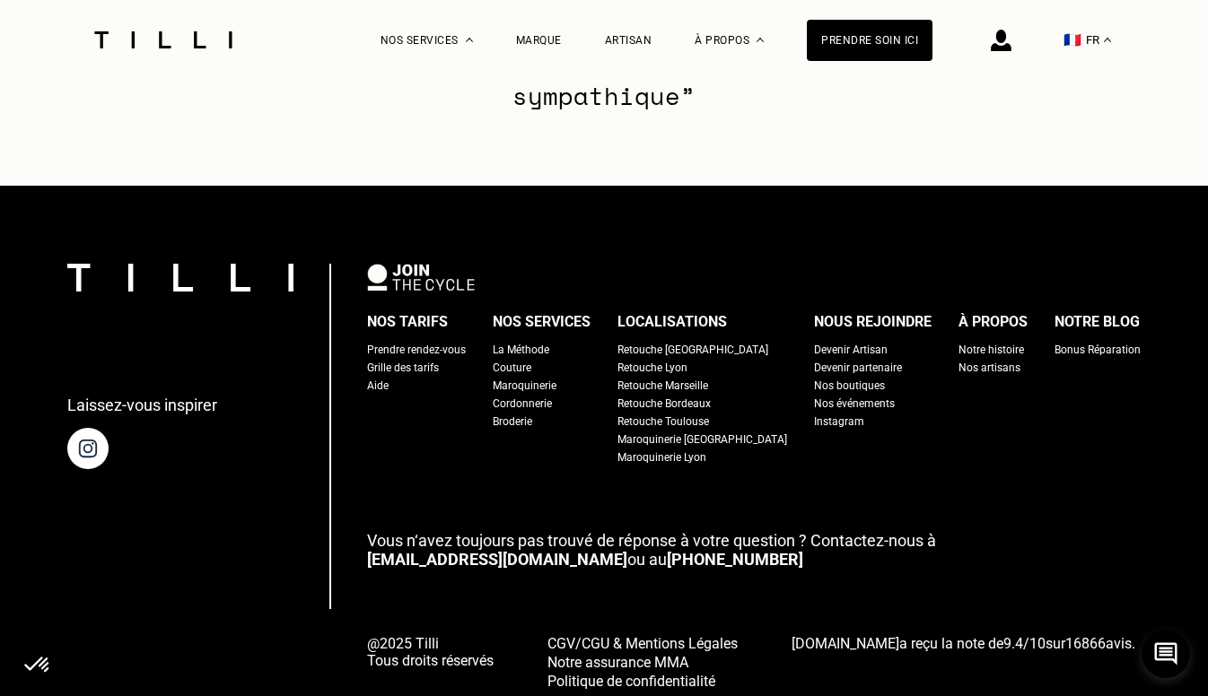
scroll to position [2873, 0]
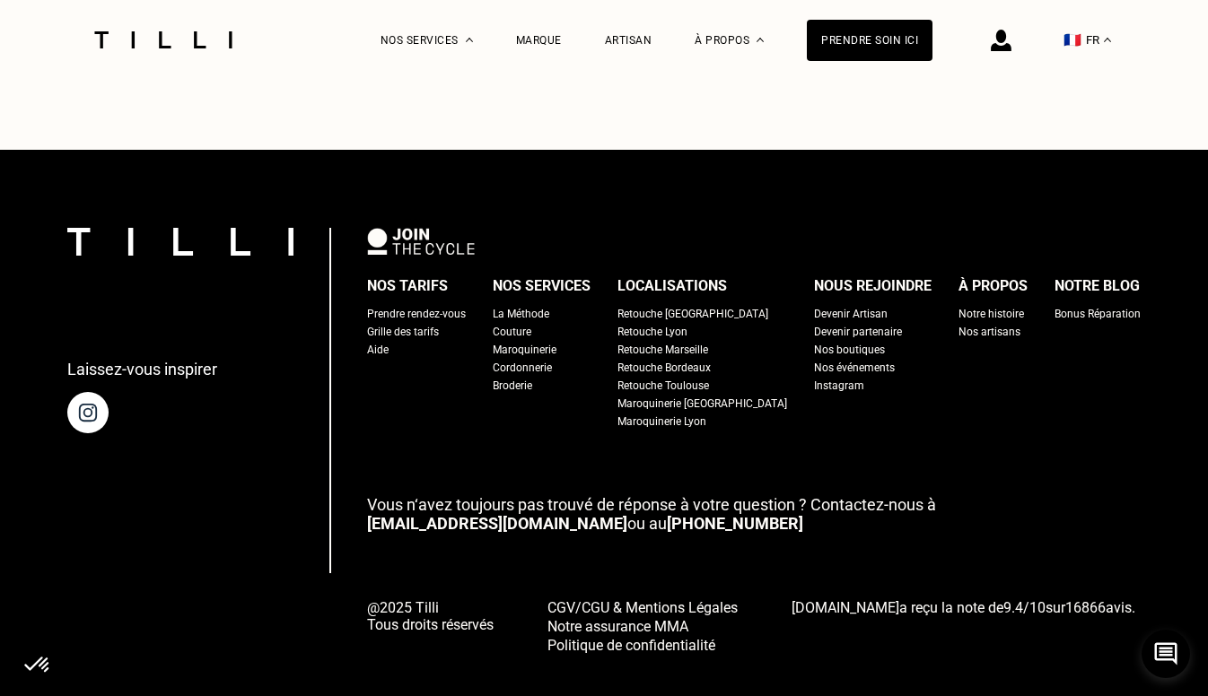
click at [656, 305] on div "Retouche [GEOGRAPHIC_DATA]" at bounding box center [692, 314] width 151 height 18
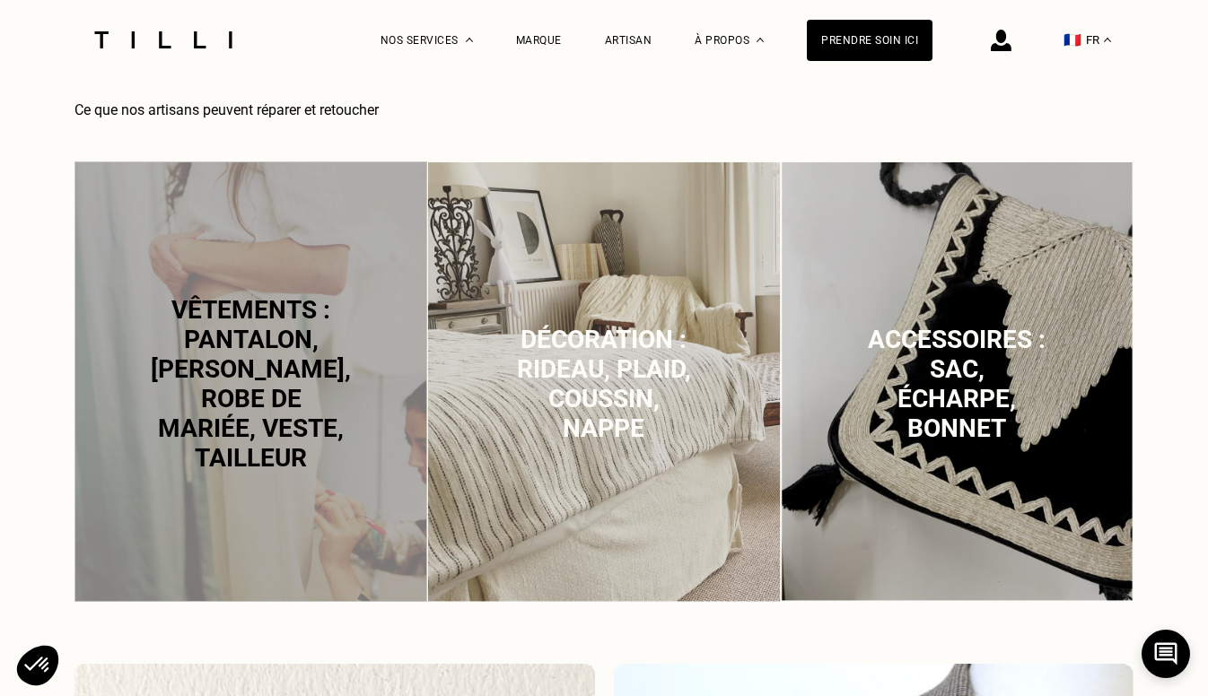
scroll to position [1118, 0]
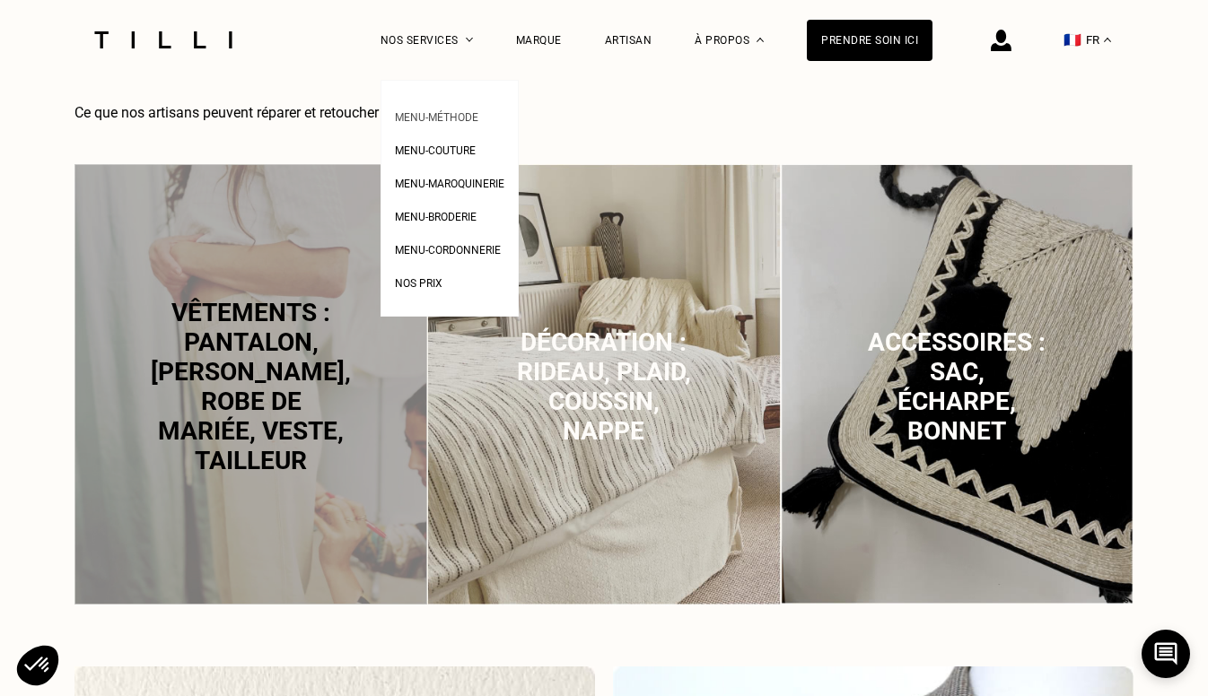
click at [414, 111] on span "Menu-méthode" at bounding box center [436, 117] width 83 height 13
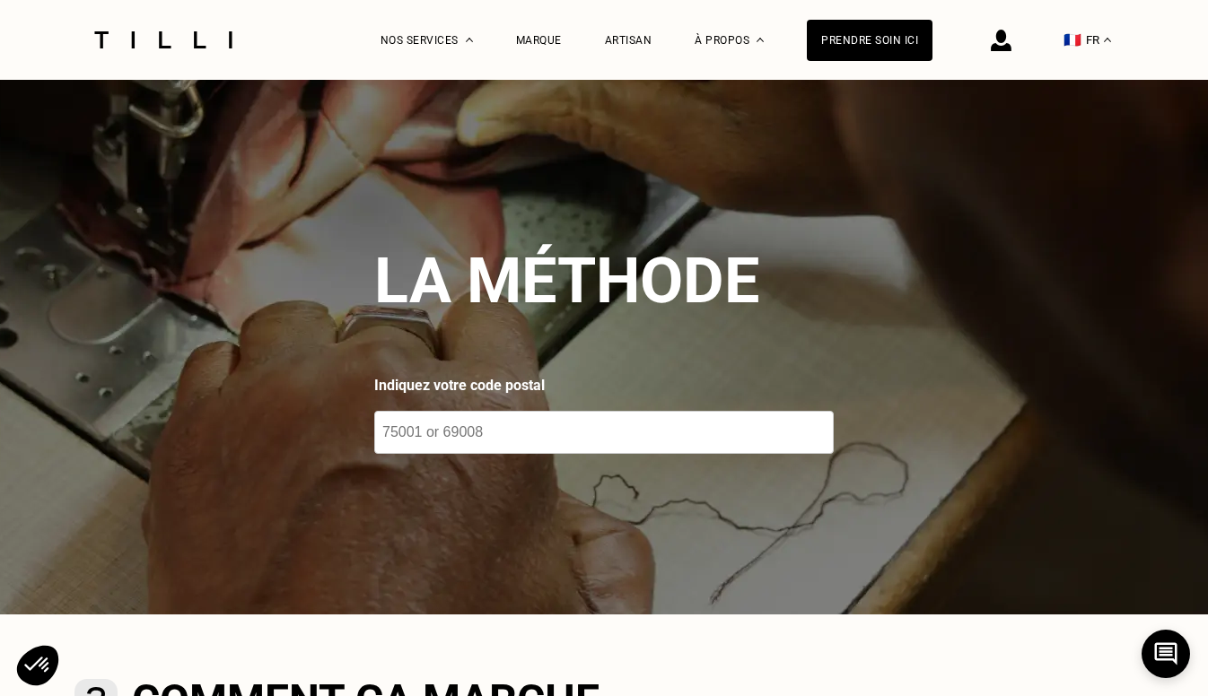
click at [403, 430] on input "number" at bounding box center [603, 432] width 459 height 43
type input "75018"
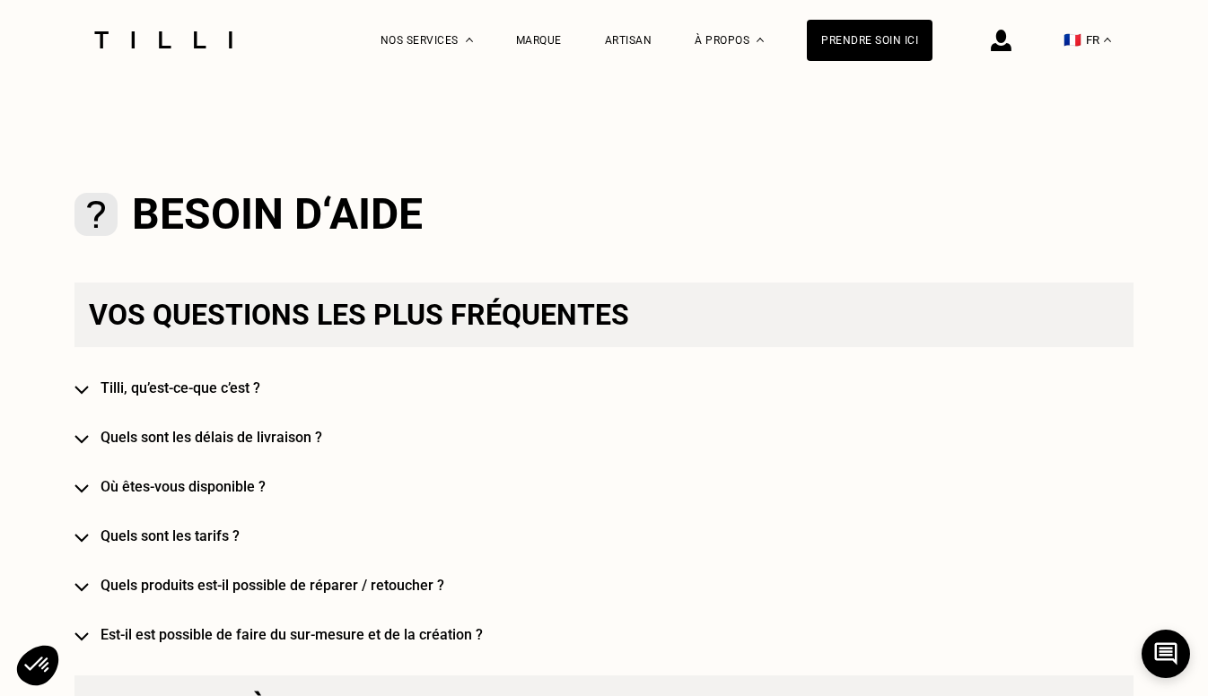
scroll to position [1209, 0]
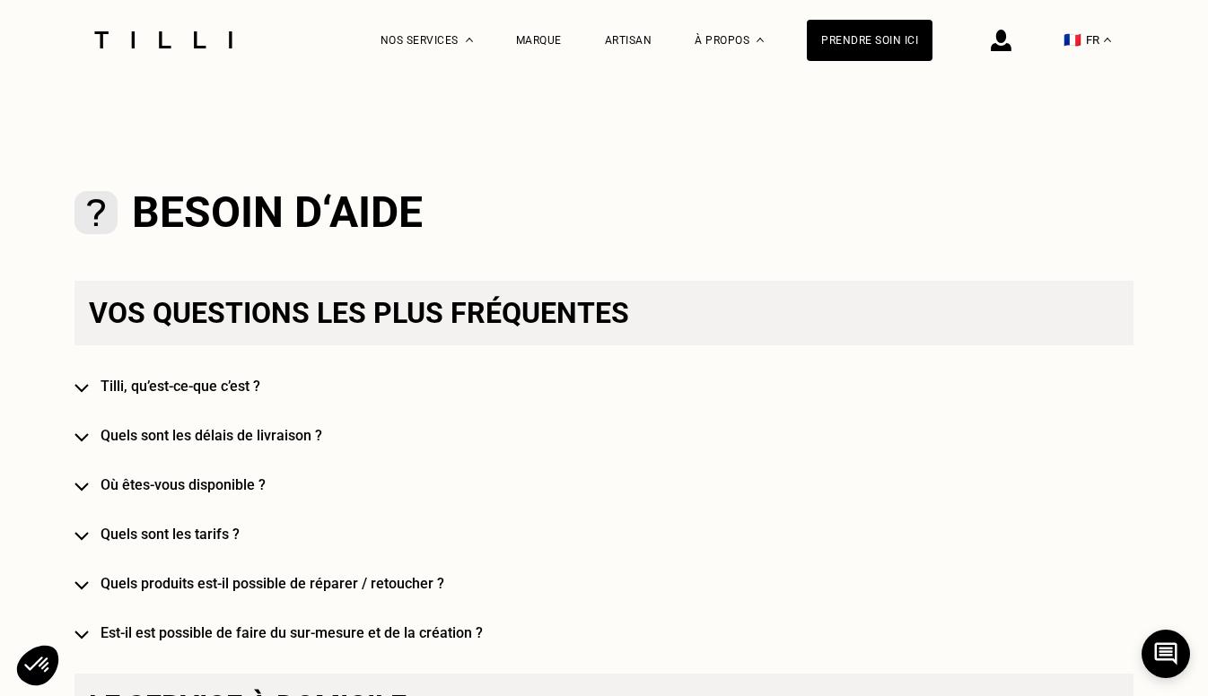
click at [231, 433] on h4 "Quels sont les délais de livraison ?" at bounding box center [629, 435] width 1059 height 17
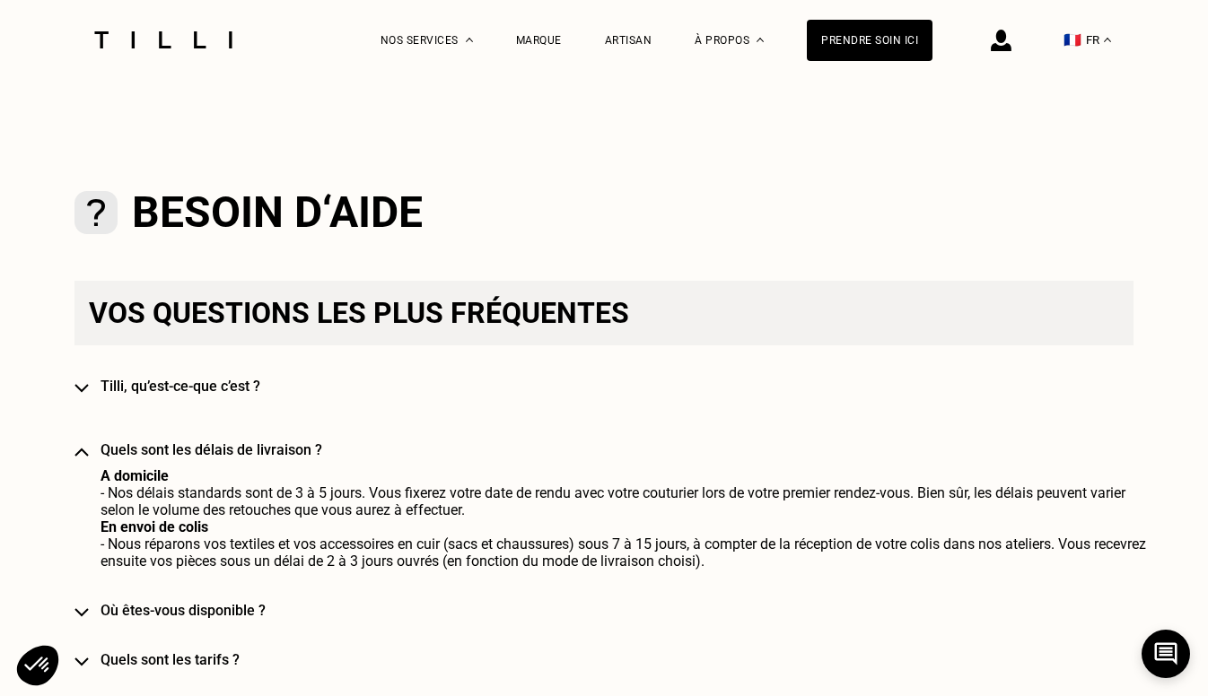
click at [197, 605] on h4 "Où êtes-vous disponible ?" at bounding box center [629, 610] width 1059 height 17
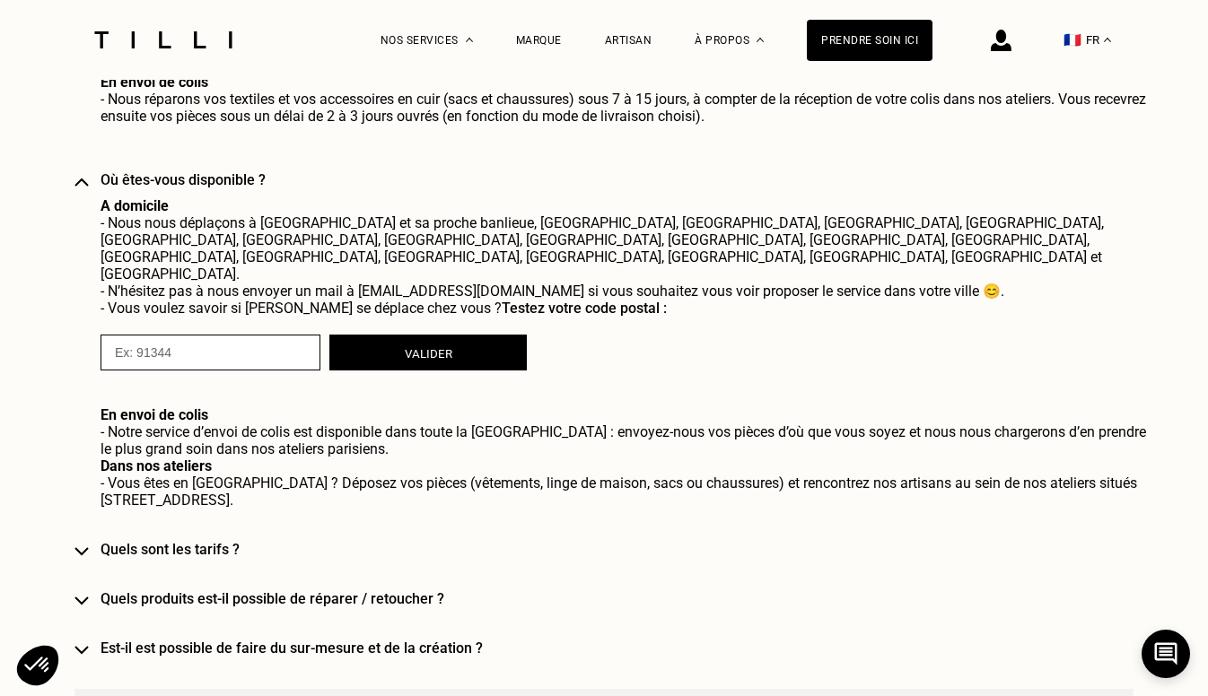
scroll to position [1666, 0]
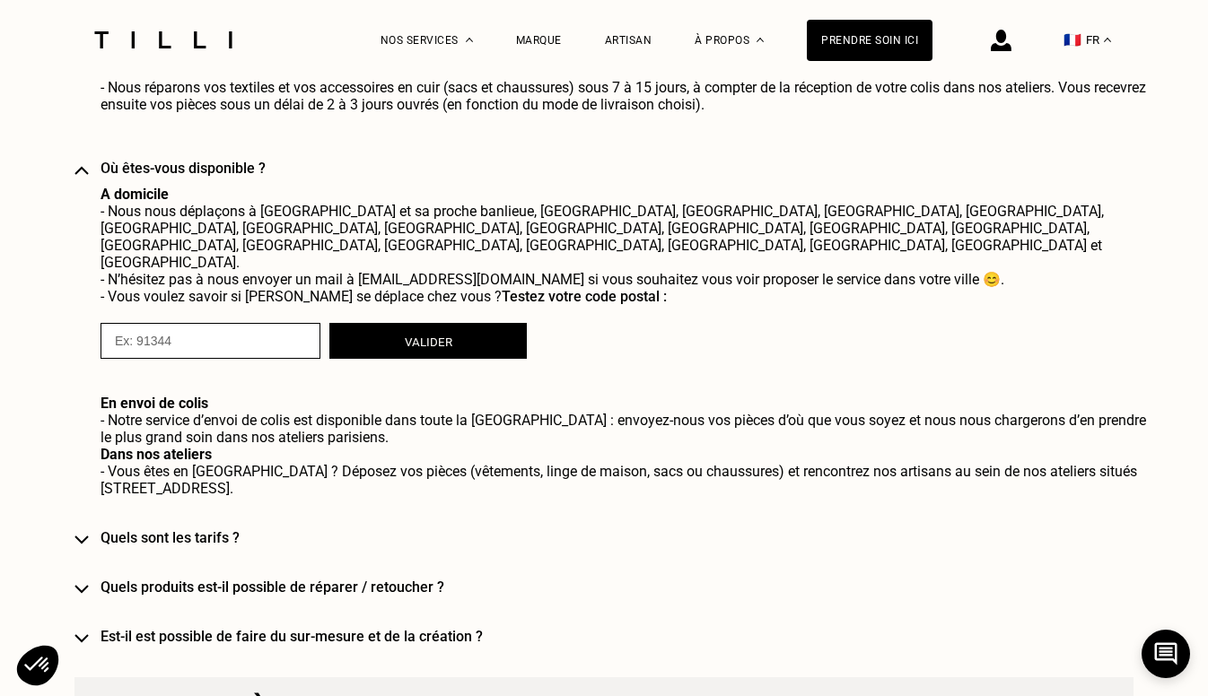
click at [196, 628] on h4 "Est-il est possible de faire du sur-mesure et de la création ?" at bounding box center [629, 636] width 1059 height 17
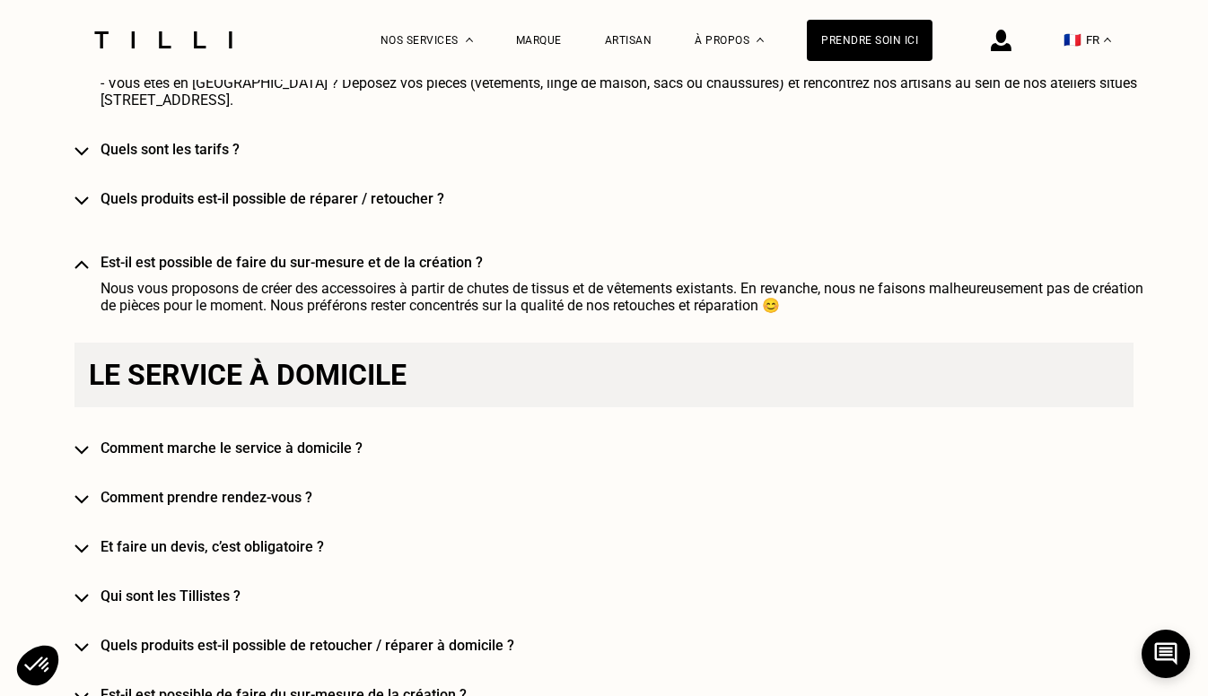
scroll to position [2058, 0]
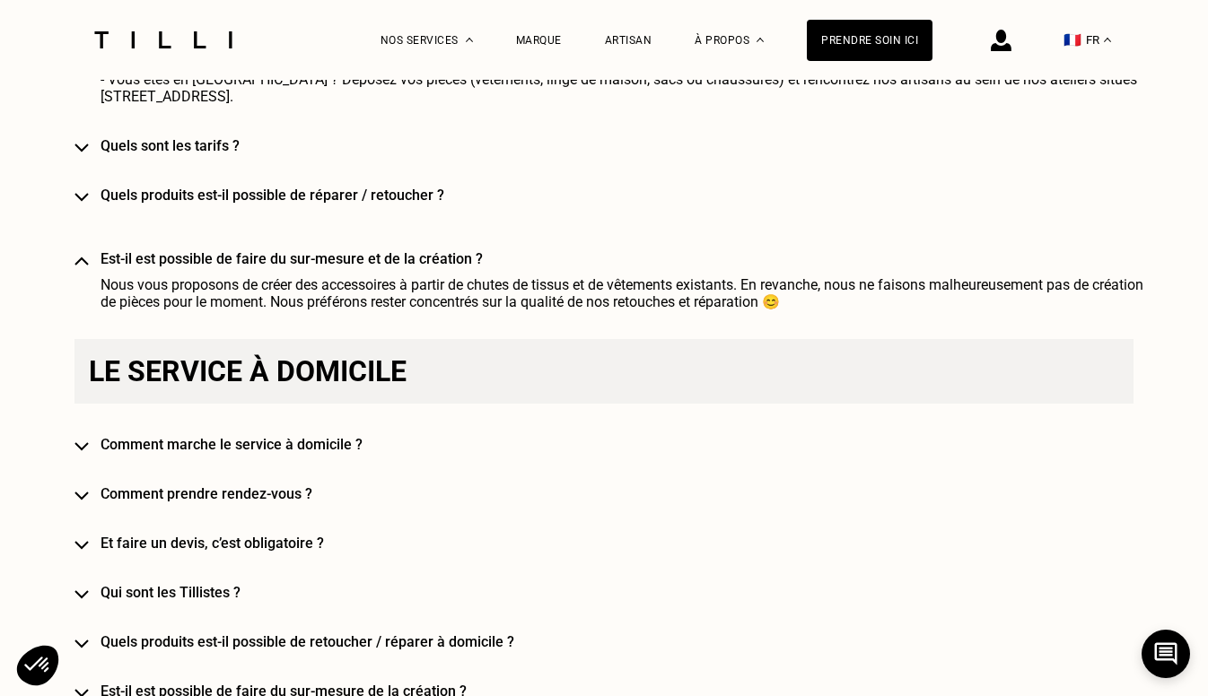
click at [189, 584] on h4 "Qui sont les Tillistes ?" at bounding box center [629, 592] width 1059 height 17
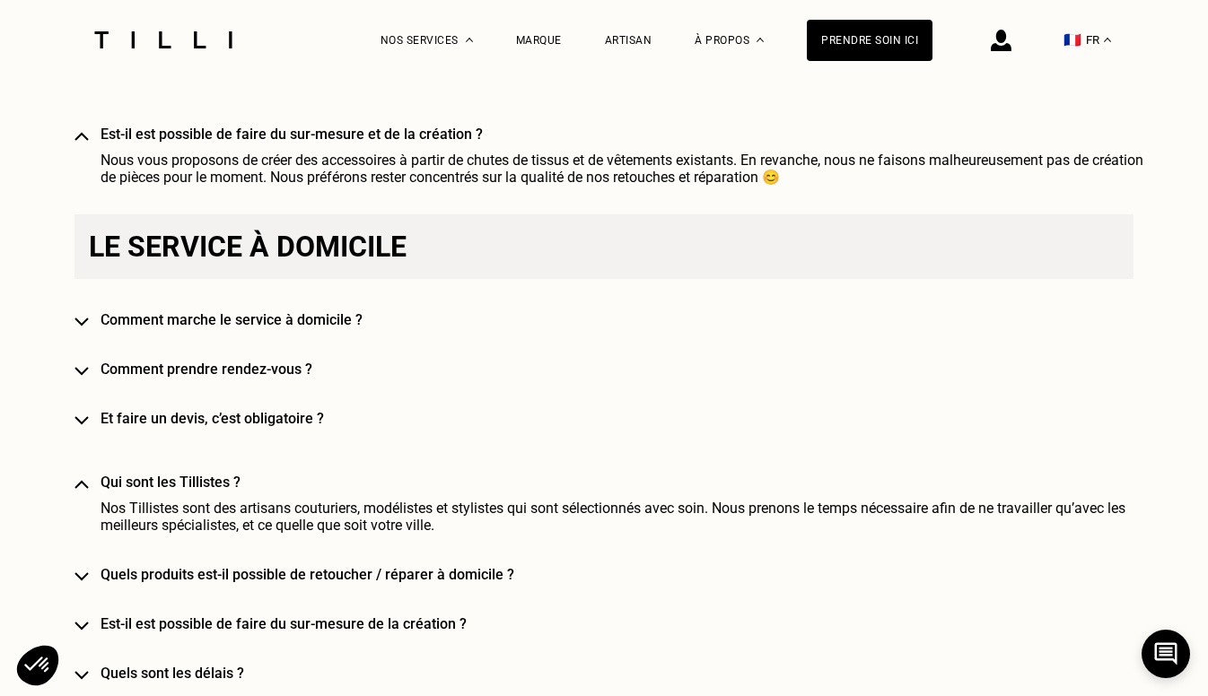
scroll to position [2190, 0]
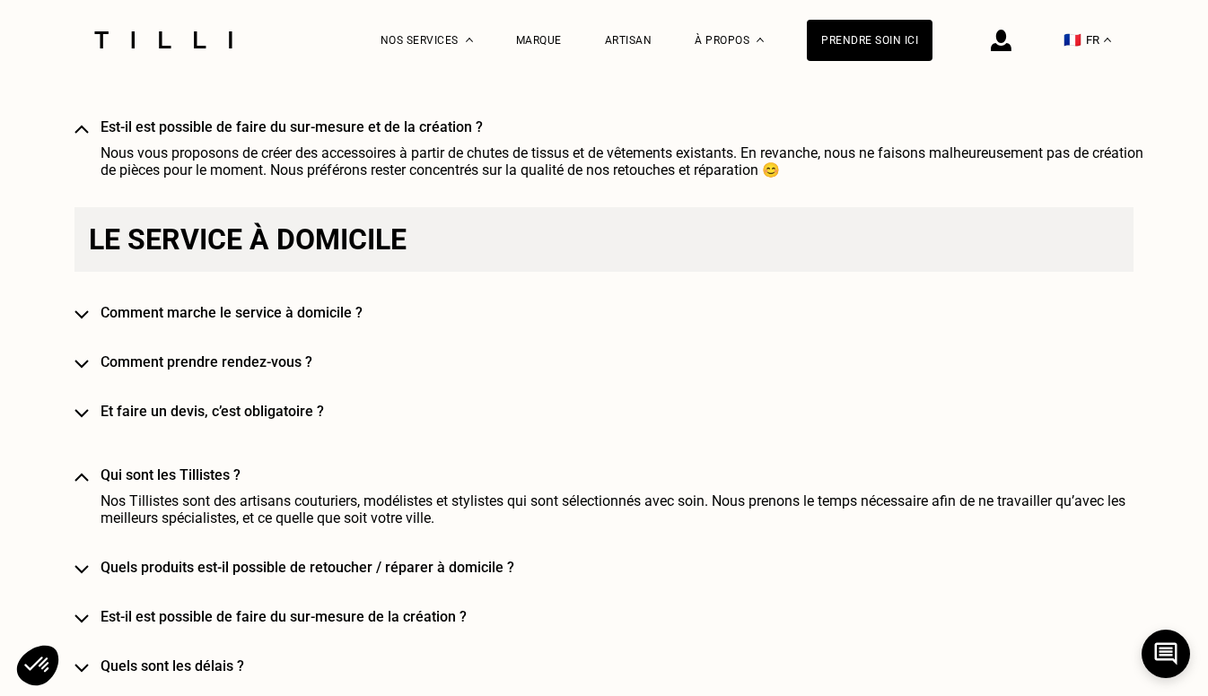
click at [190, 608] on h4 "Est-il est possible de faire du sur-mesure de la création ?" at bounding box center [629, 616] width 1059 height 17
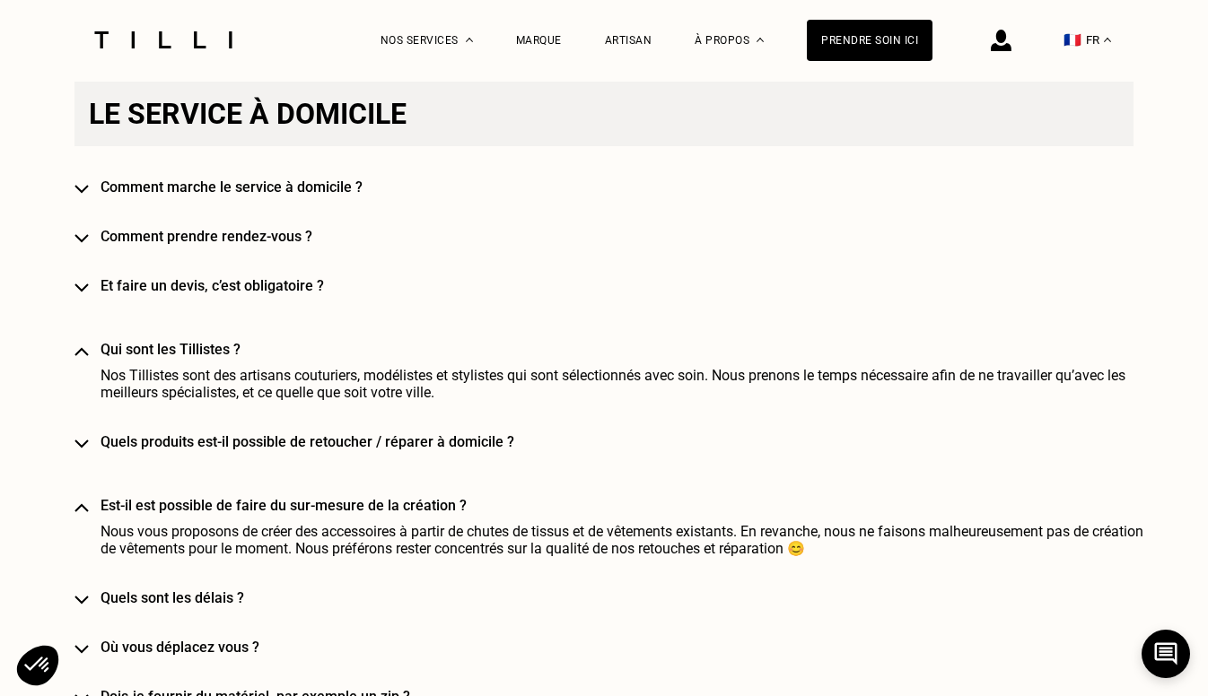
scroll to position [2320, 0]
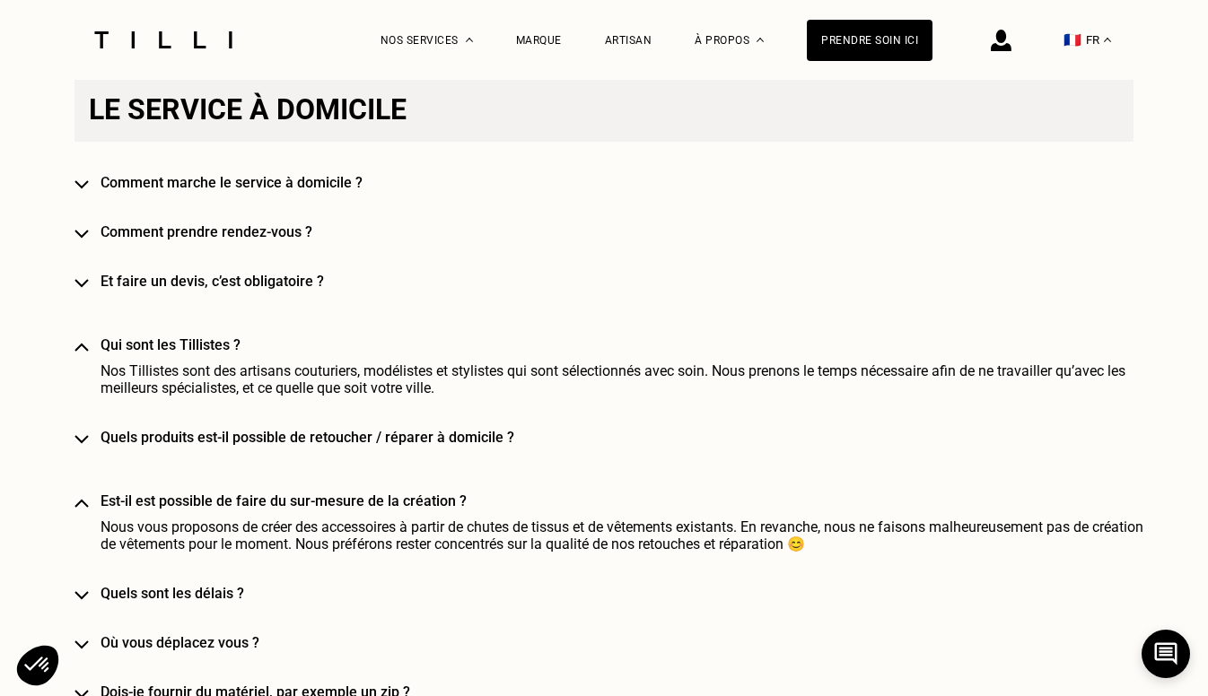
click at [185, 585] on h4 "Quels sont les délais ?" at bounding box center [629, 593] width 1059 height 17
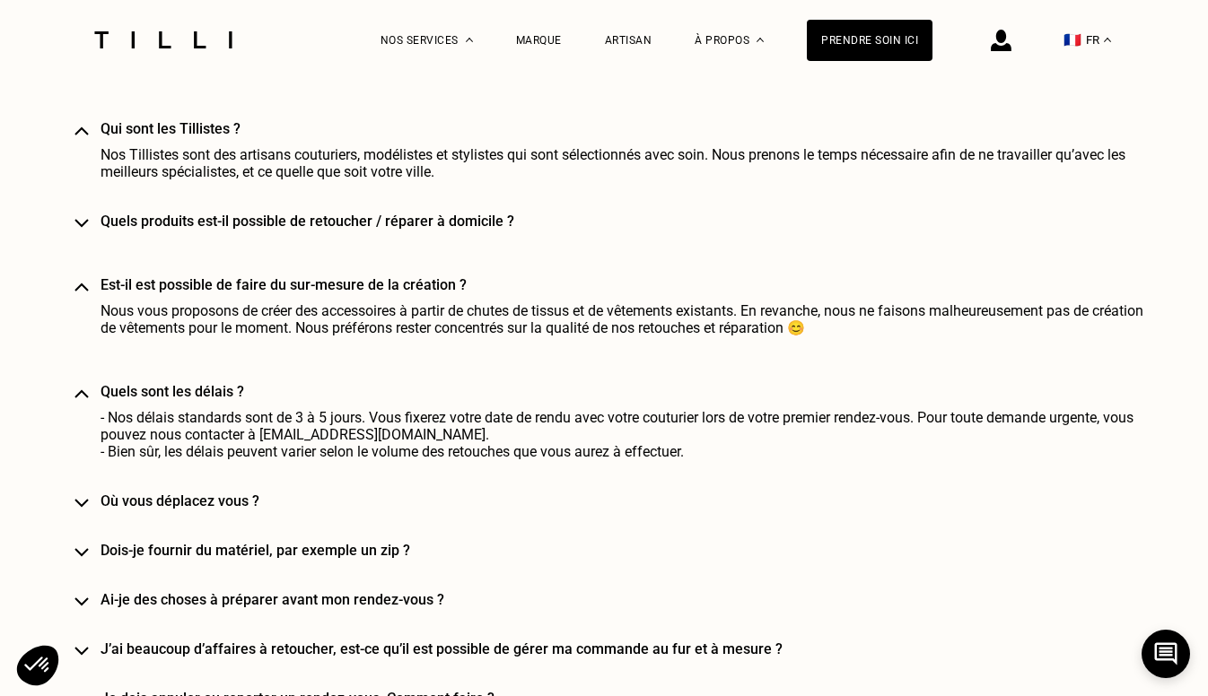
scroll to position [2537, 0]
click at [186, 541] on h4 "Dois-je fournir du matériel, par exemple un zip ?" at bounding box center [629, 549] width 1059 height 17
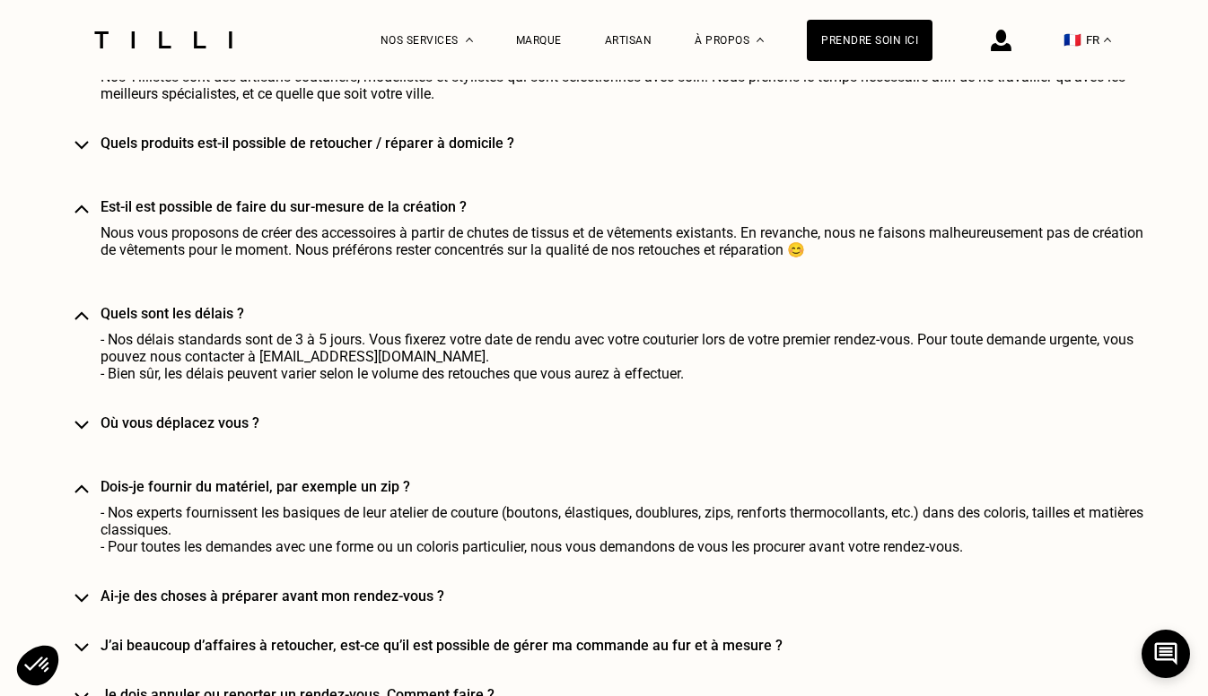
scroll to position [2627, 0]
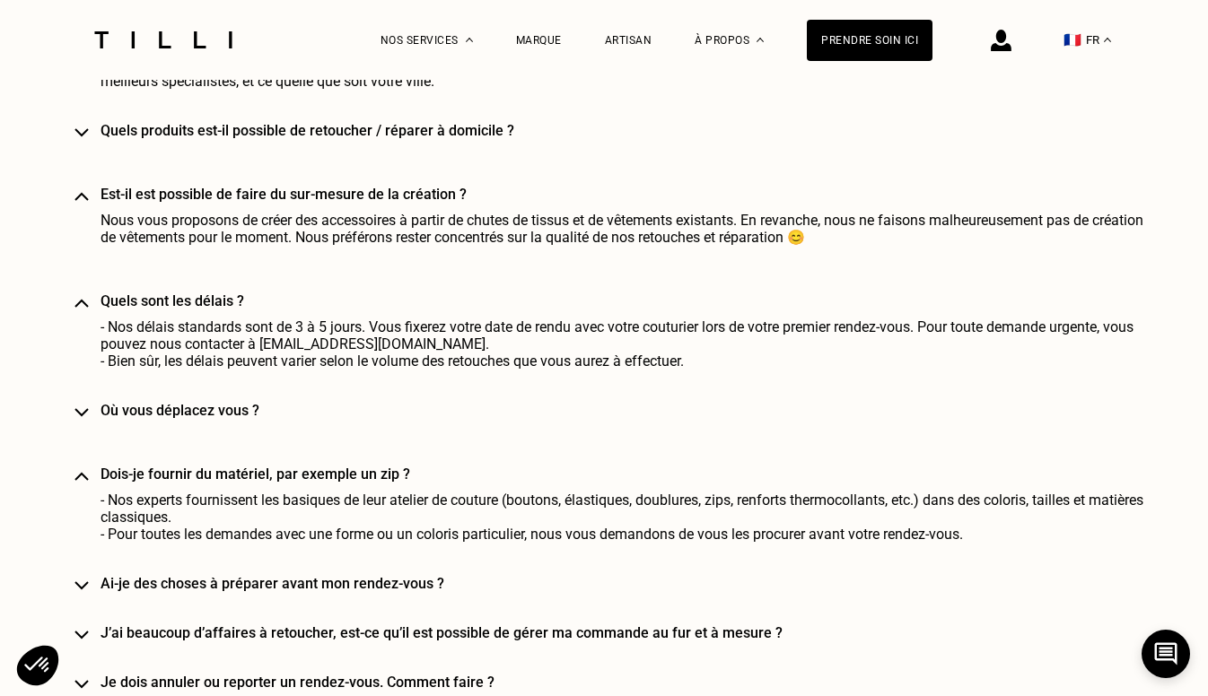
click at [180, 575] on h4 "Ai-je des choses à préparer avant mon rendez-vous ?" at bounding box center [629, 583] width 1059 height 17
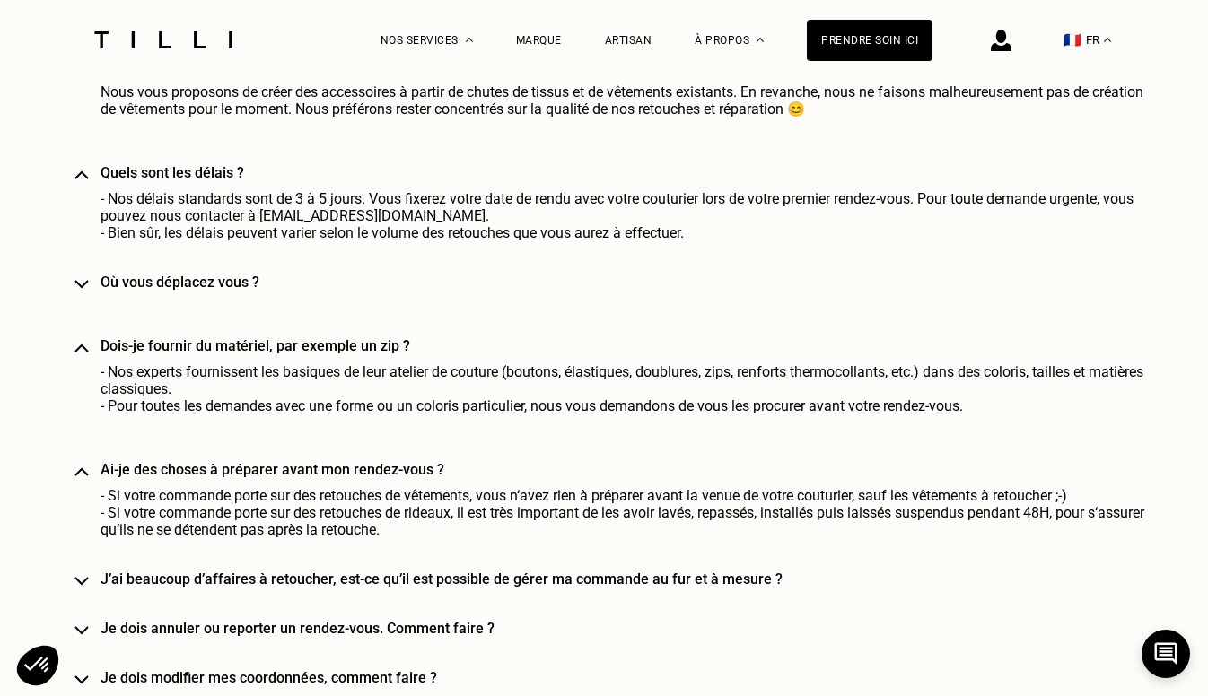
scroll to position [2763, 0]
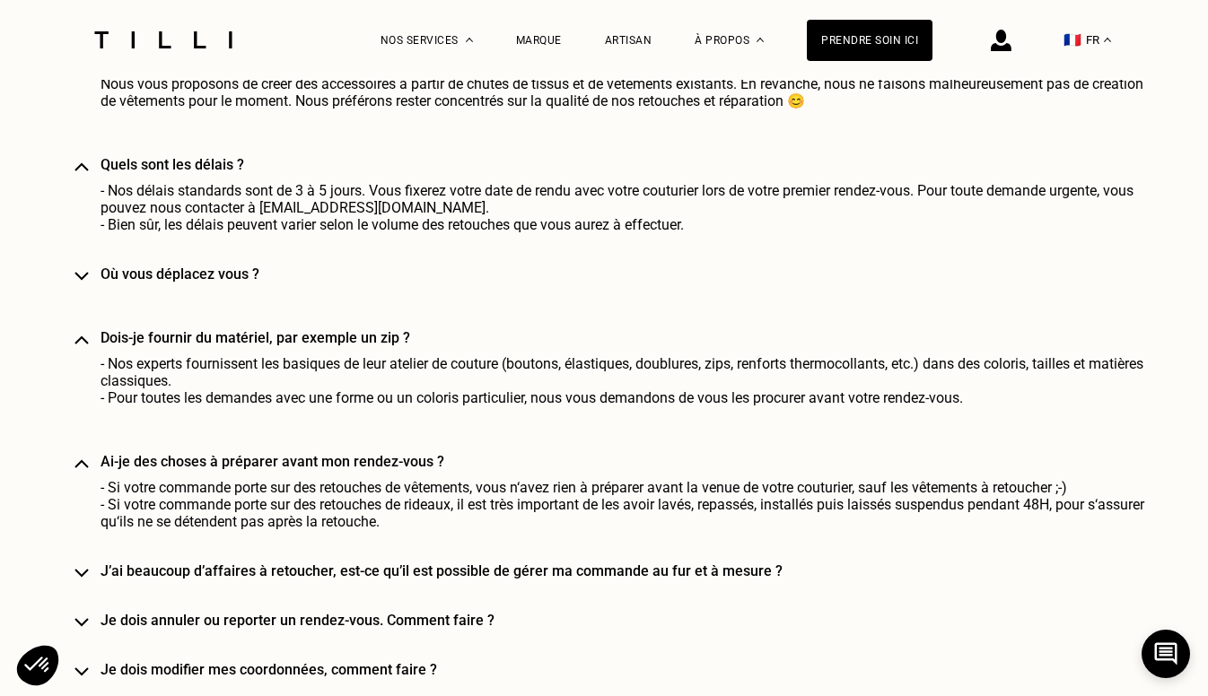
click at [179, 562] on h4 "J’ai beaucoup d’affaires à retoucher, est-ce qu’il est possible de gérer ma com…" at bounding box center [629, 570] width 1059 height 17
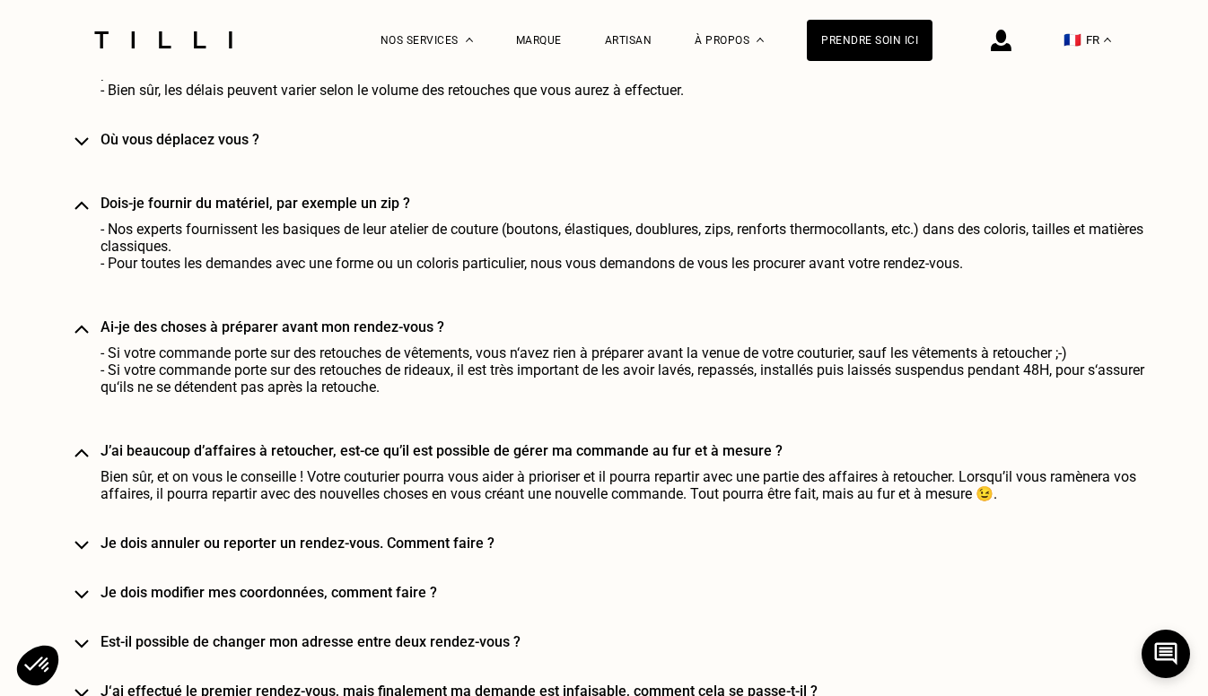
scroll to position [2899, 0]
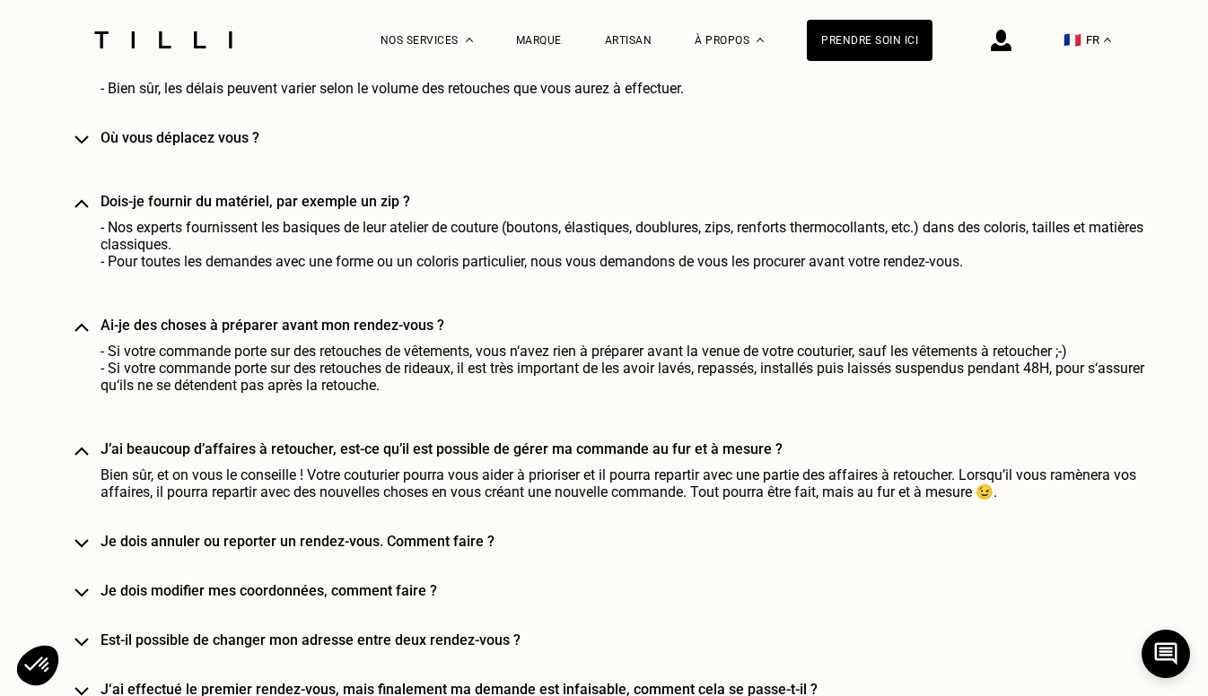
click at [177, 533] on h4 "Je dois annuler ou reporter un rendez-vous. Comment faire ?" at bounding box center [629, 541] width 1059 height 17
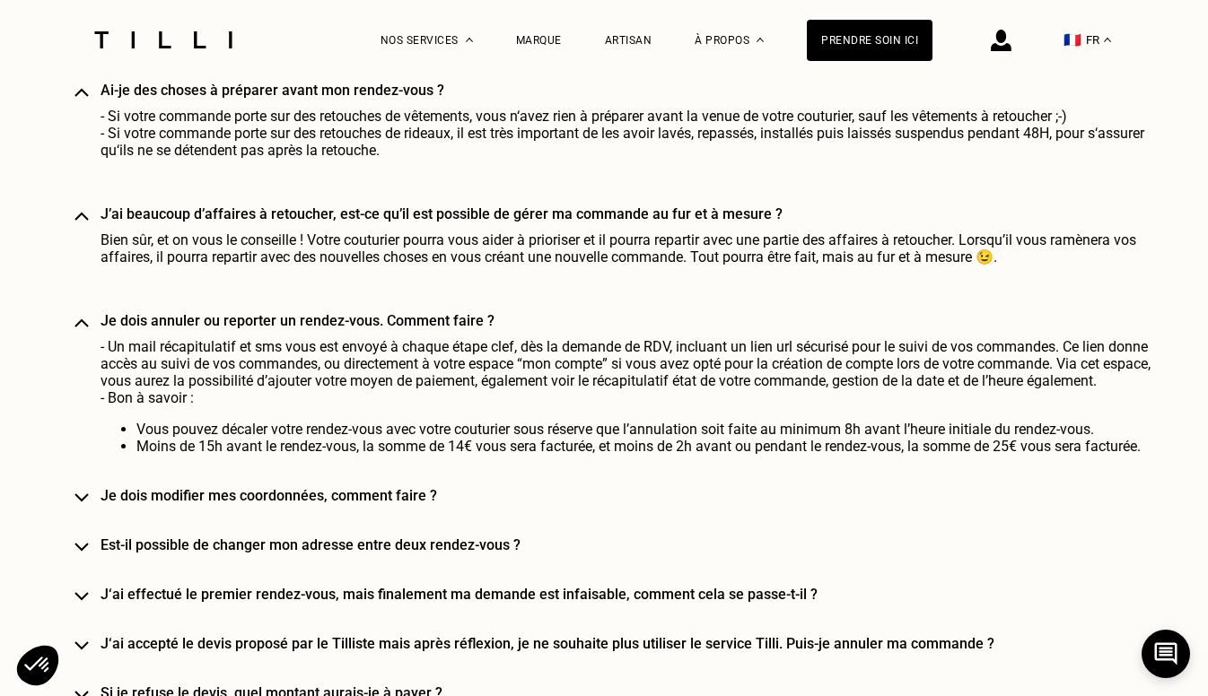
scroll to position [3169, 0]
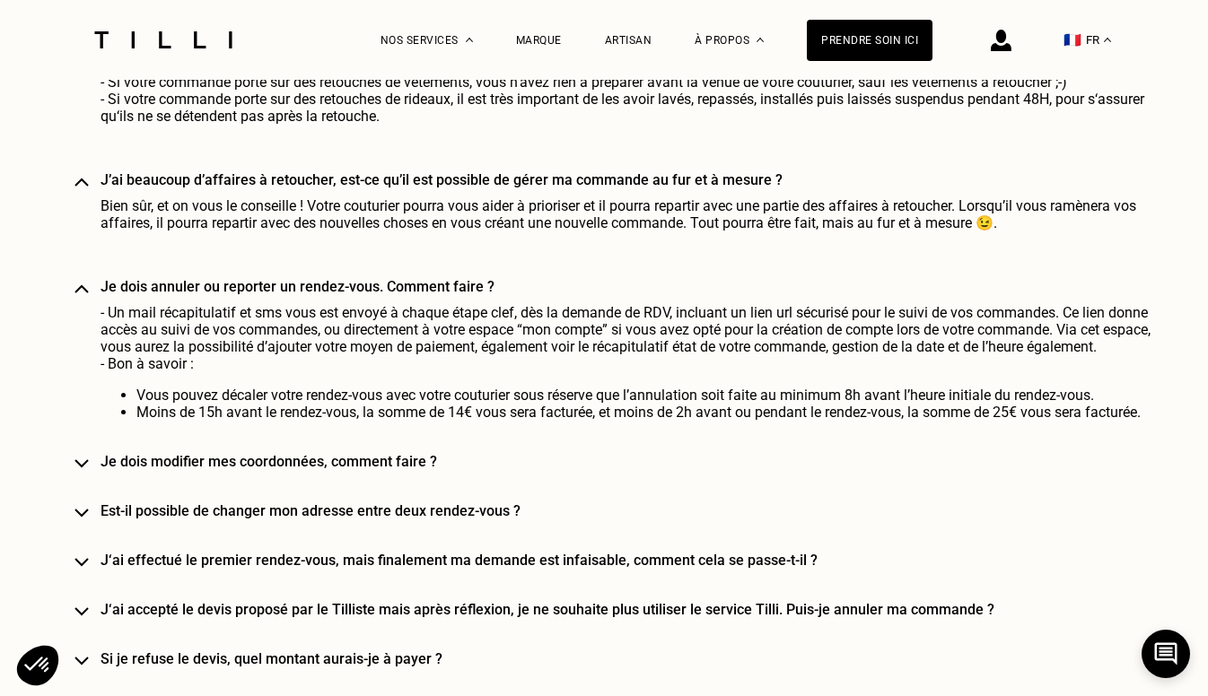
click at [157, 601] on h4 "J‘ai accepté le devis proposé par le Tilliste mais après réflexion, je ne souha…" at bounding box center [629, 609] width 1059 height 17
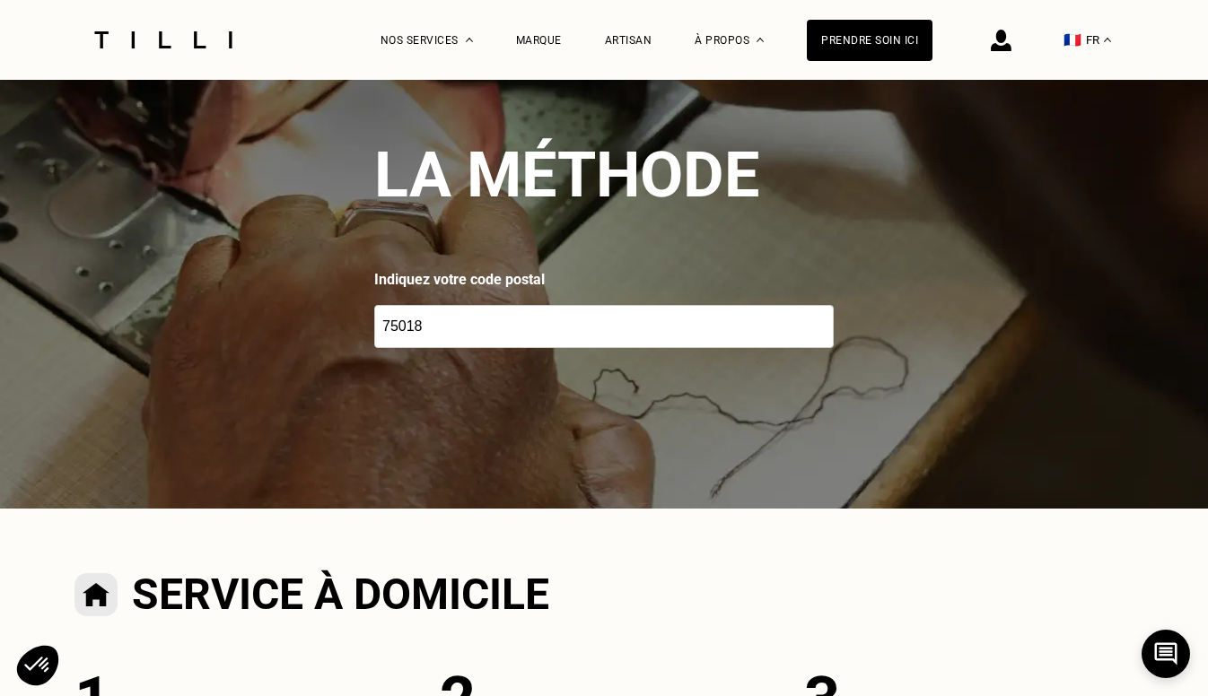
scroll to position [0, 0]
